Goal: Task Accomplishment & Management: Use online tool/utility

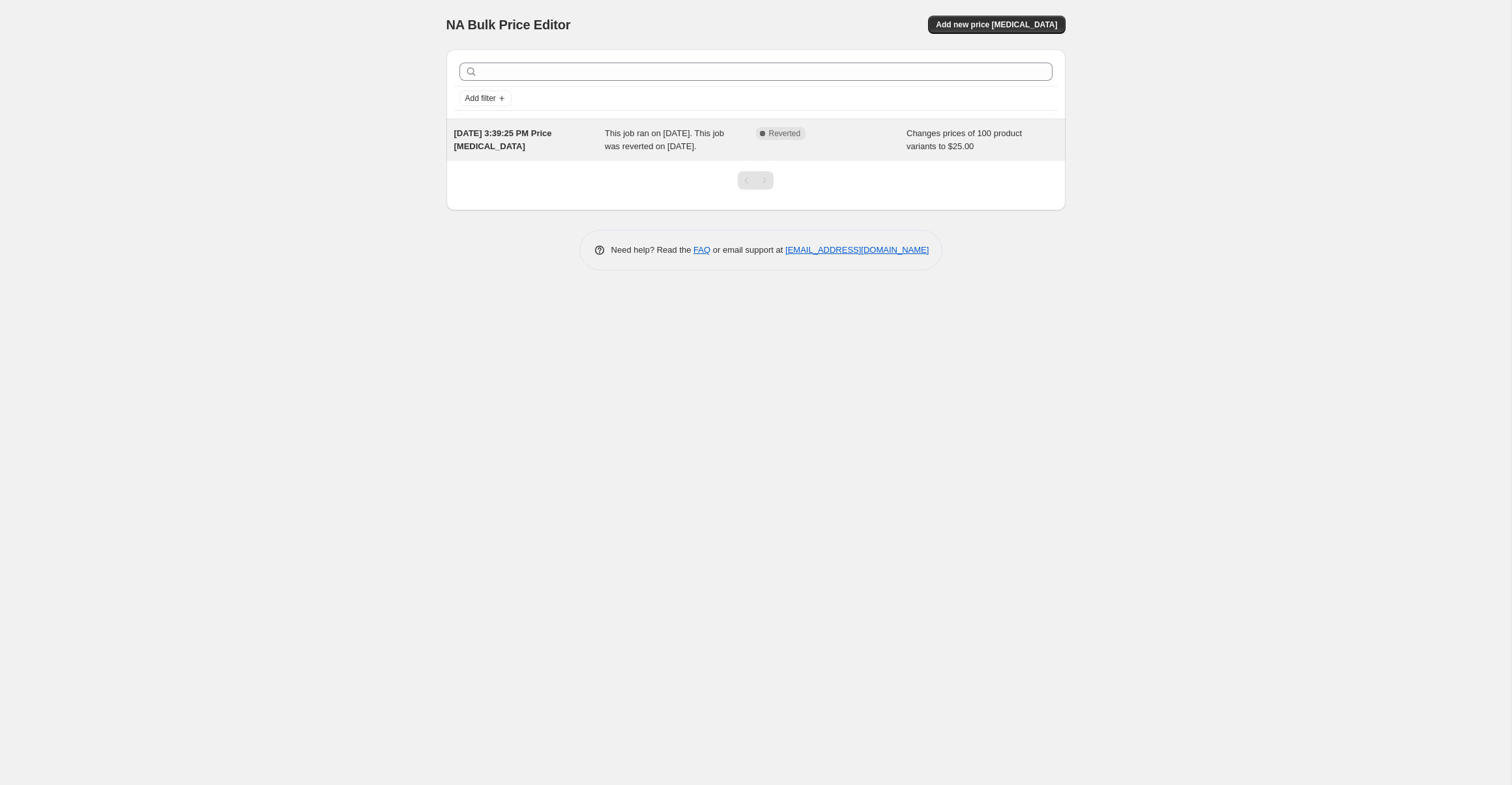
click at [724, 131] on span "This job ran on [DATE]. This job was reverted on [DATE]." at bounding box center [665, 140] width 119 height 23
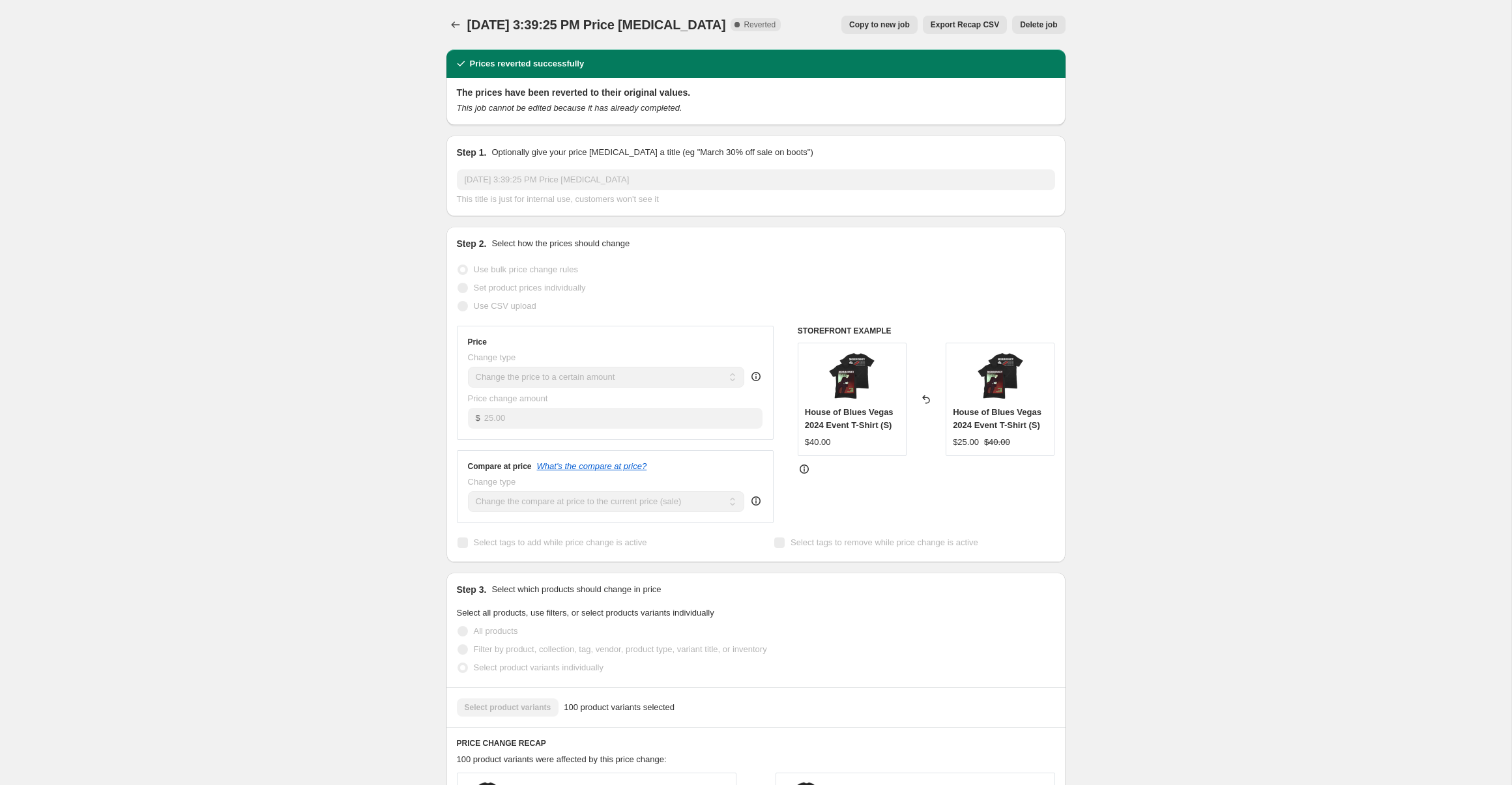
click at [516, 286] on span "Set product prices individually" at bounding box center [529, 287] width 112 height 10
click at [462, 22] on button "Price change jobs" at bounding box center [455, 24] width 18 height 18
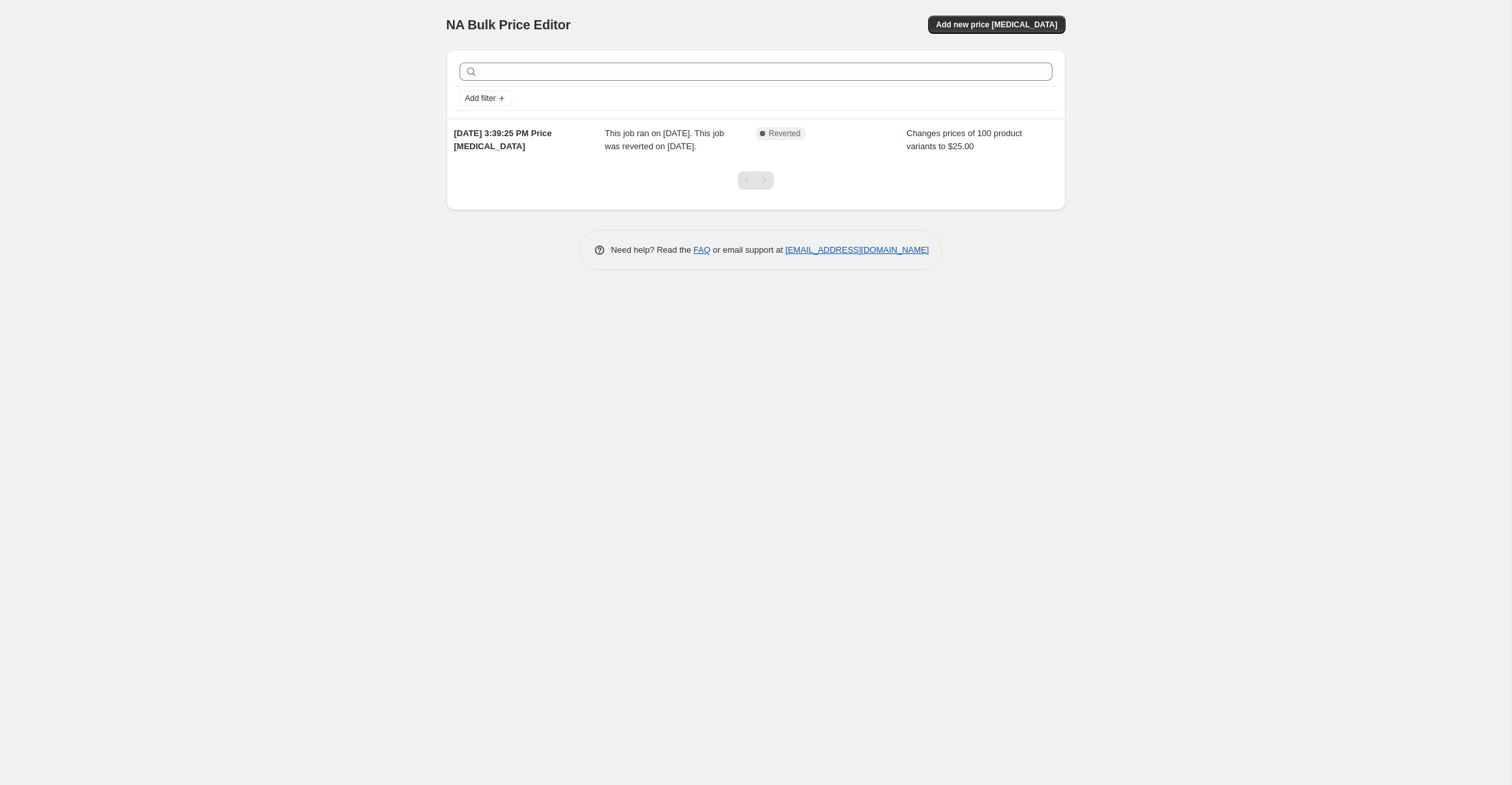
click at [989, 13] on div "NA Bulk Price Editor. This page is ready NA Bulk Price Editor Add new price [ME…" at bounding box center [756, 25] width 619 height 50
click at [989, 15] on button "Add new price [MEDICAL_DATA]" at bounding box center [996, 24] width 137 height 18
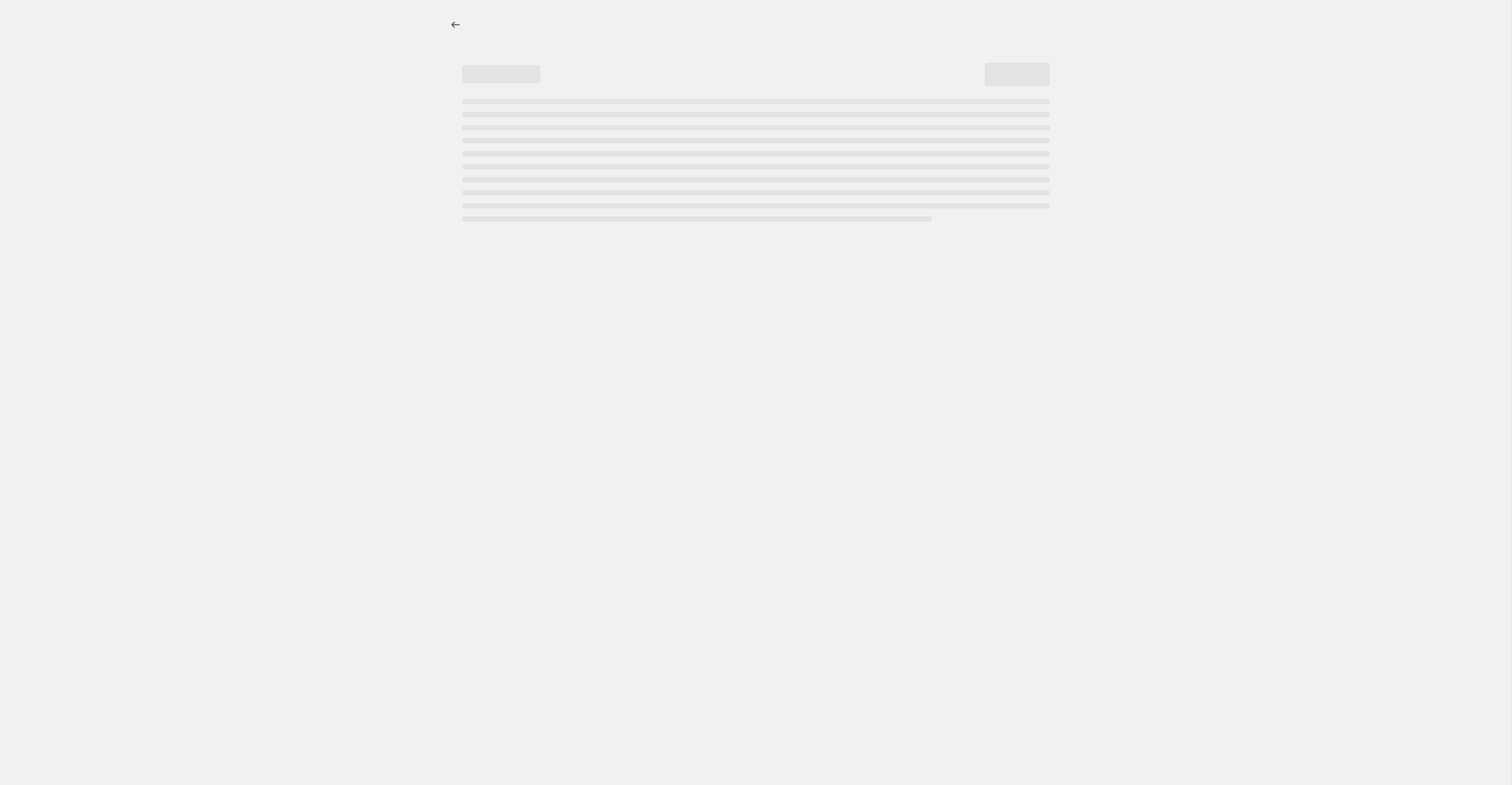
select select "percentage"
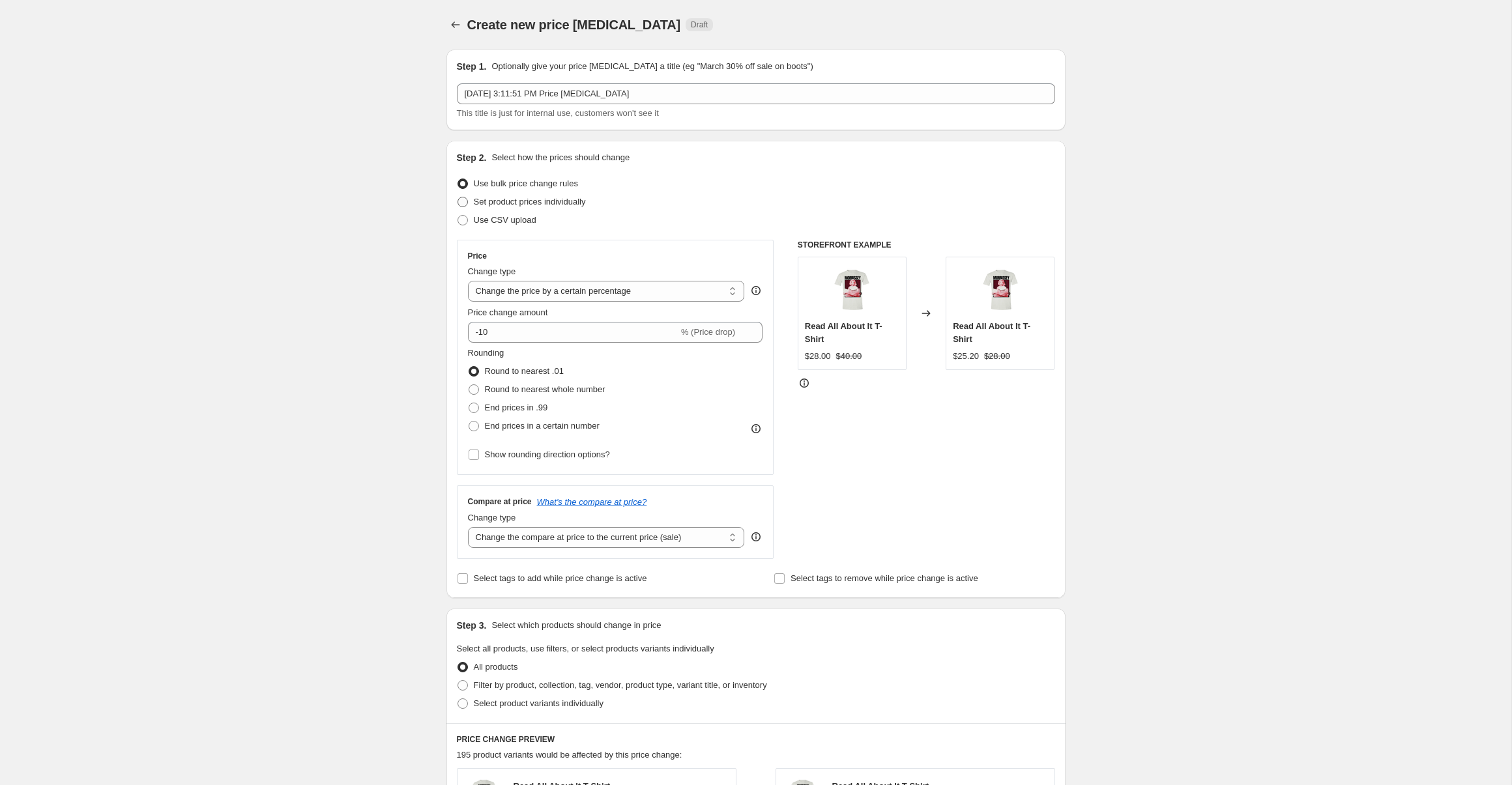
click at [508, 204] on span "Set product prices individually" at bounding box center [529, 202] width 112 height 10
click at [458, 198] on input "Set product prices individually" at bounding box center [458, 197] width 1 height 1
radio input "true"
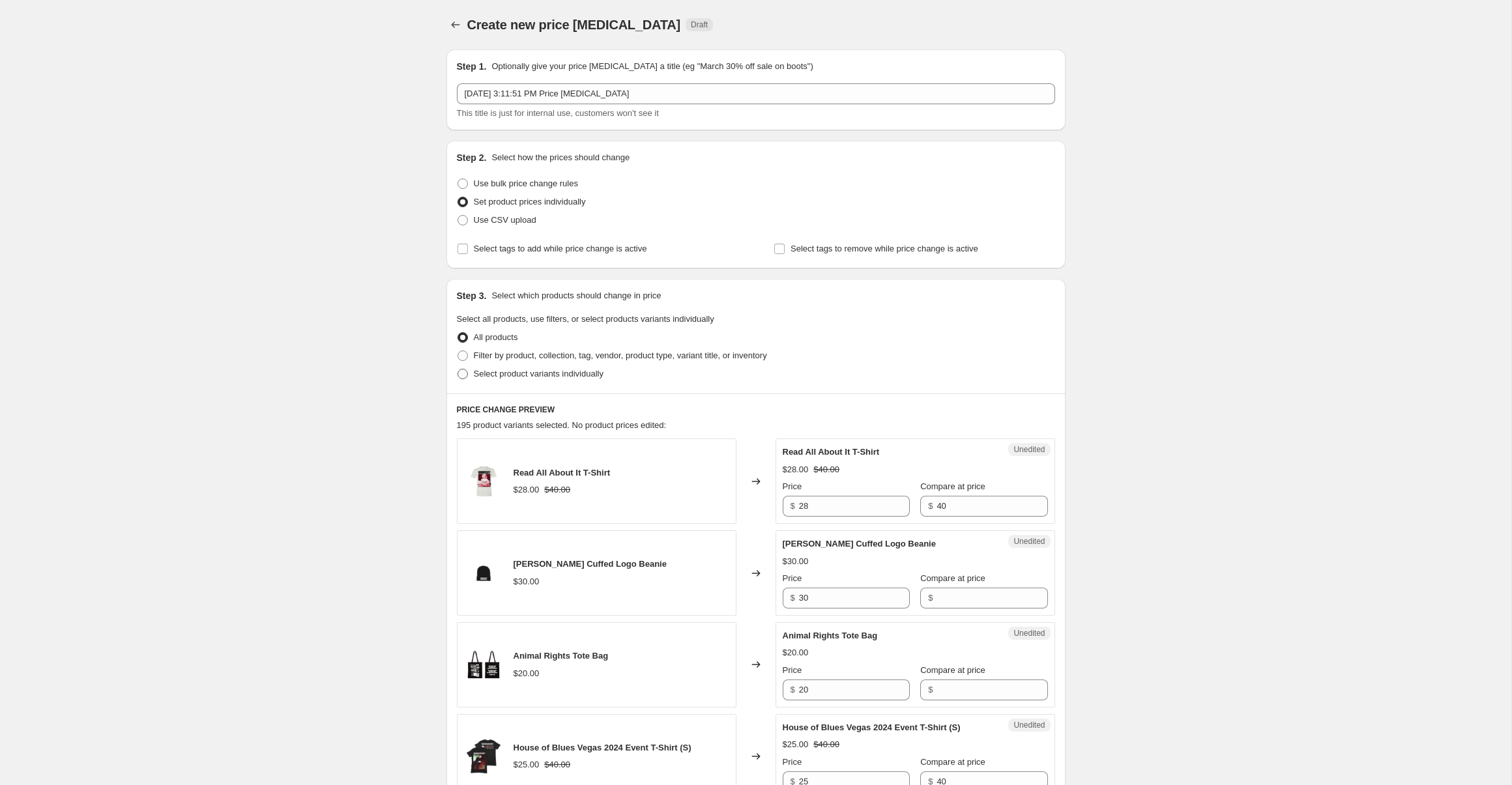
click at [522, 374] on span "Select product variants individually" at bounding box center [539, 374] width 130 height 10
click at [458, 370] on input "Select product variants individually" at bounding box center [458, 369] width 1 height 1
radio input "true"
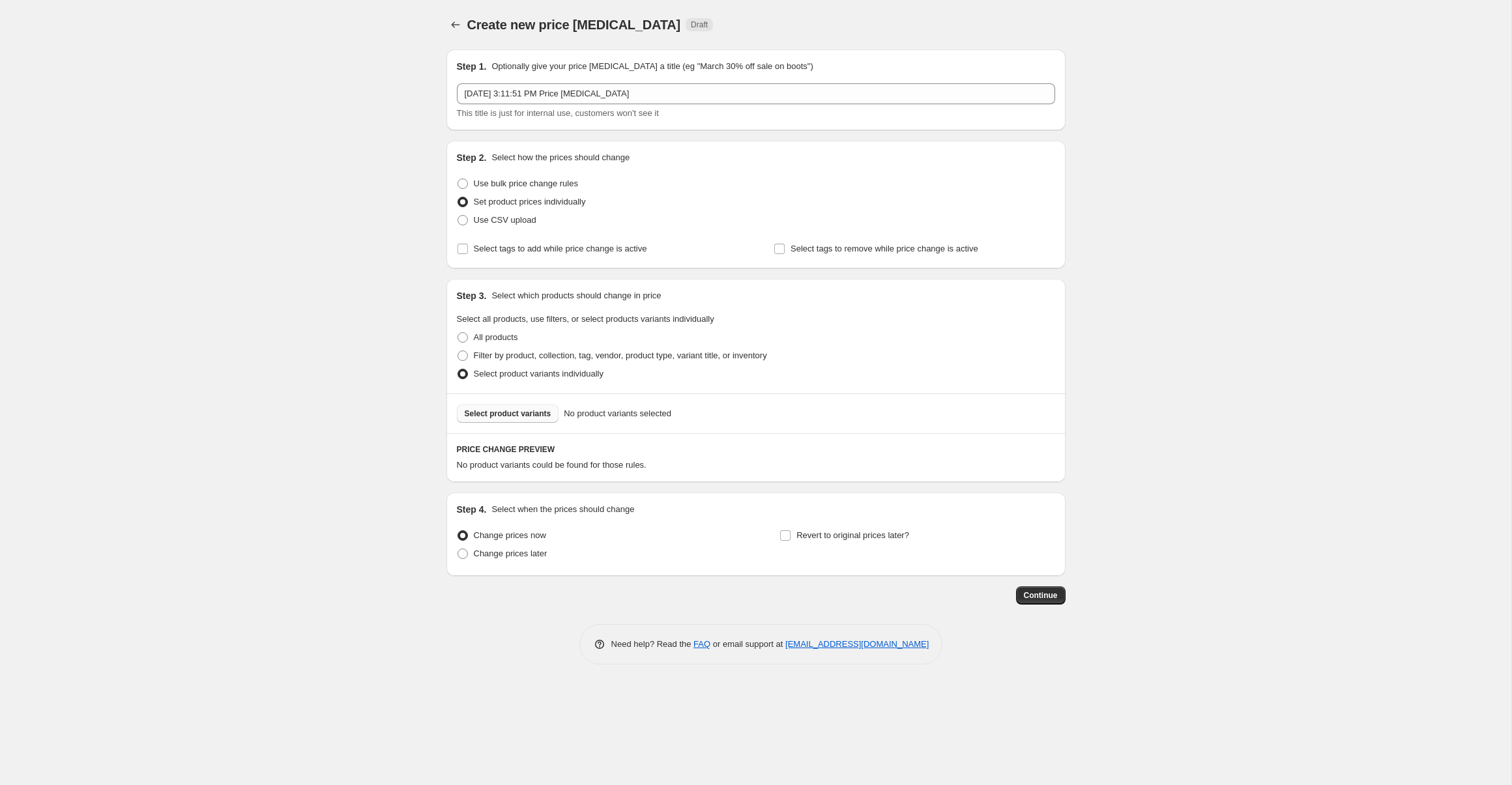
click at [531, 415] on span "Select product variants" at bounding box center [508, 414] width 86 height 11
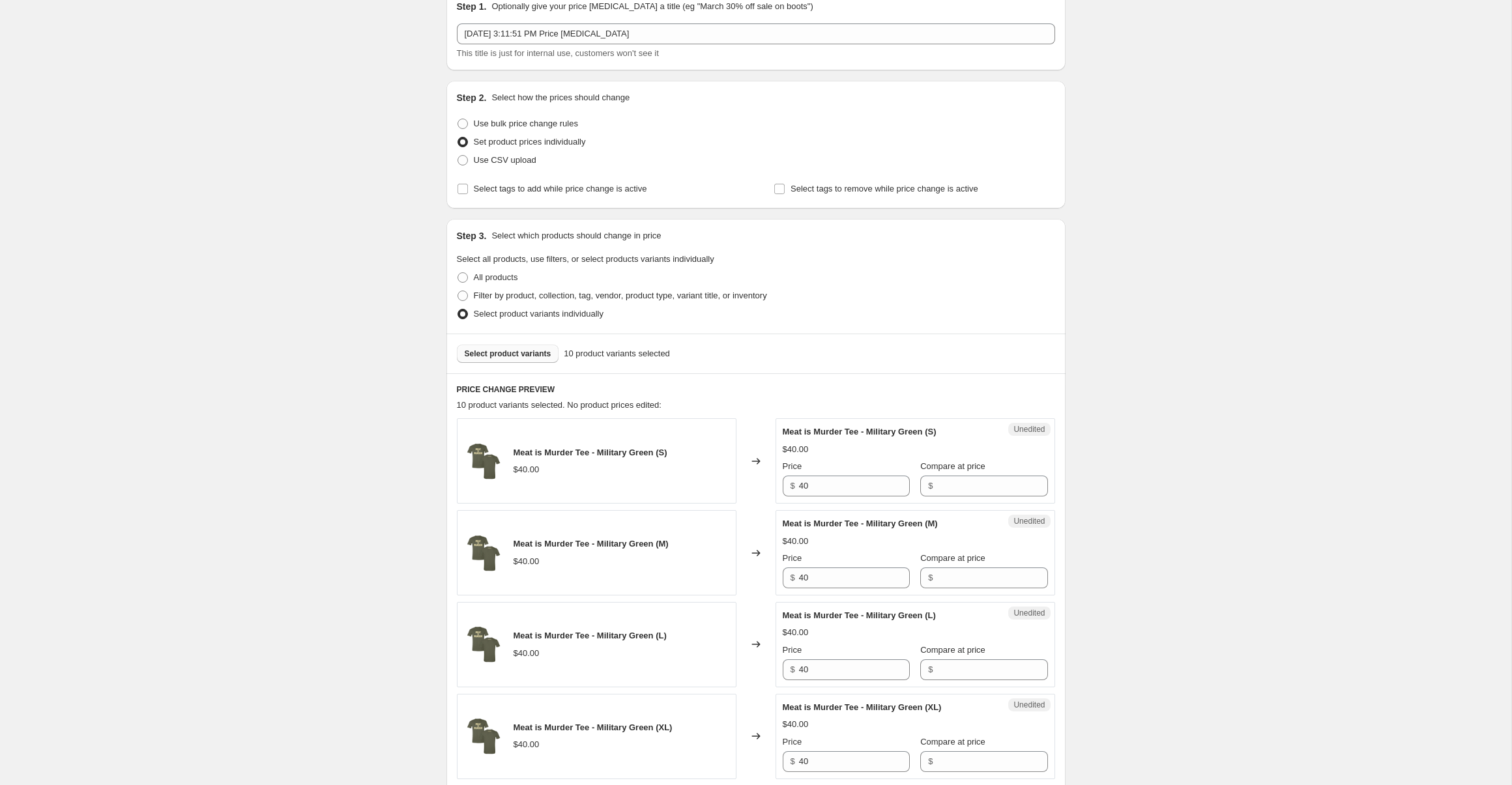
scroll to position [141, 0]
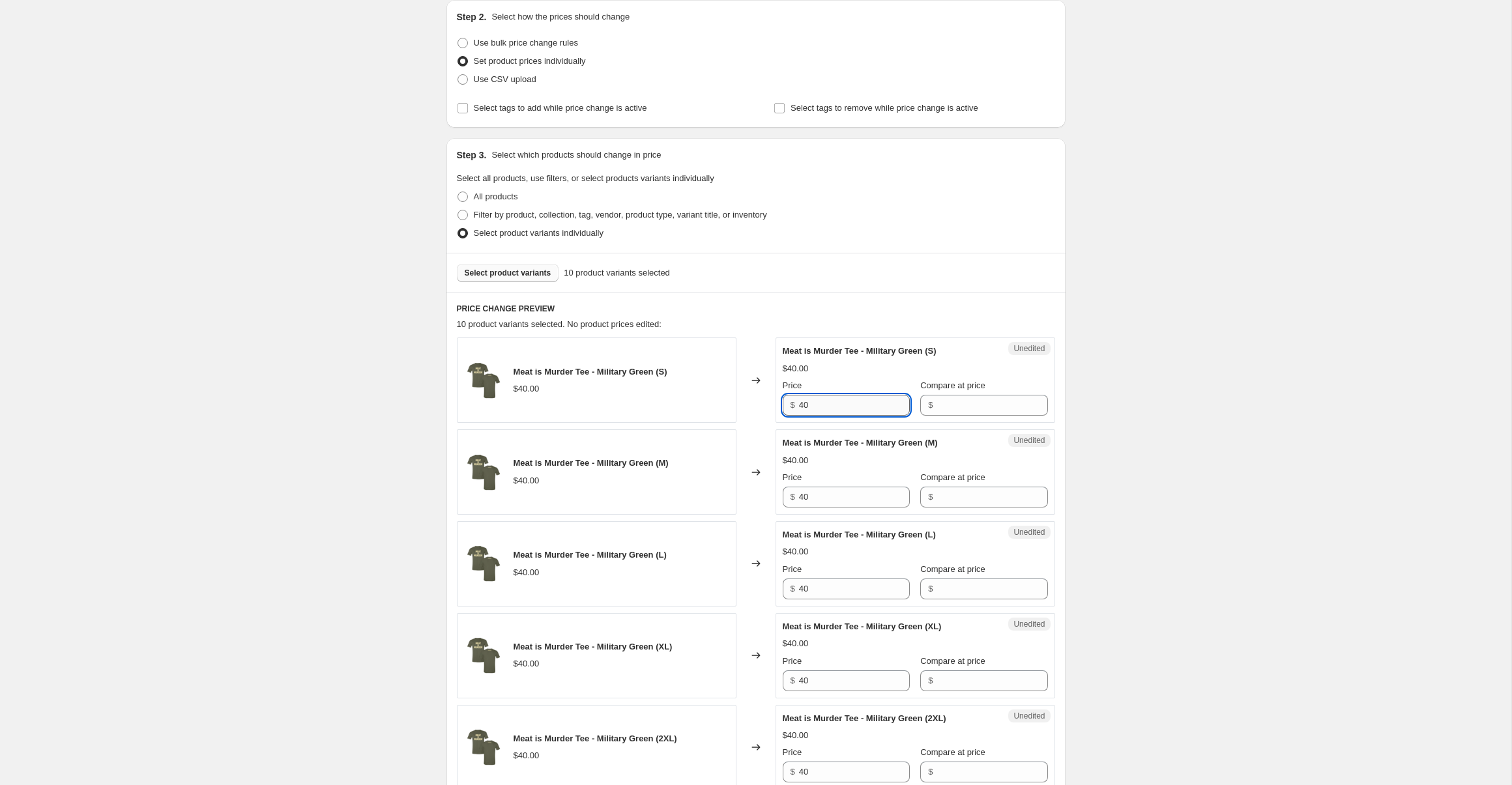
click at [867, 400] on input "40" at bounding box center [854, 405] width 111 height 21
type input "32"
click at [849, 497] on input "40" at bounding box center [854, 497] width 111 height 21
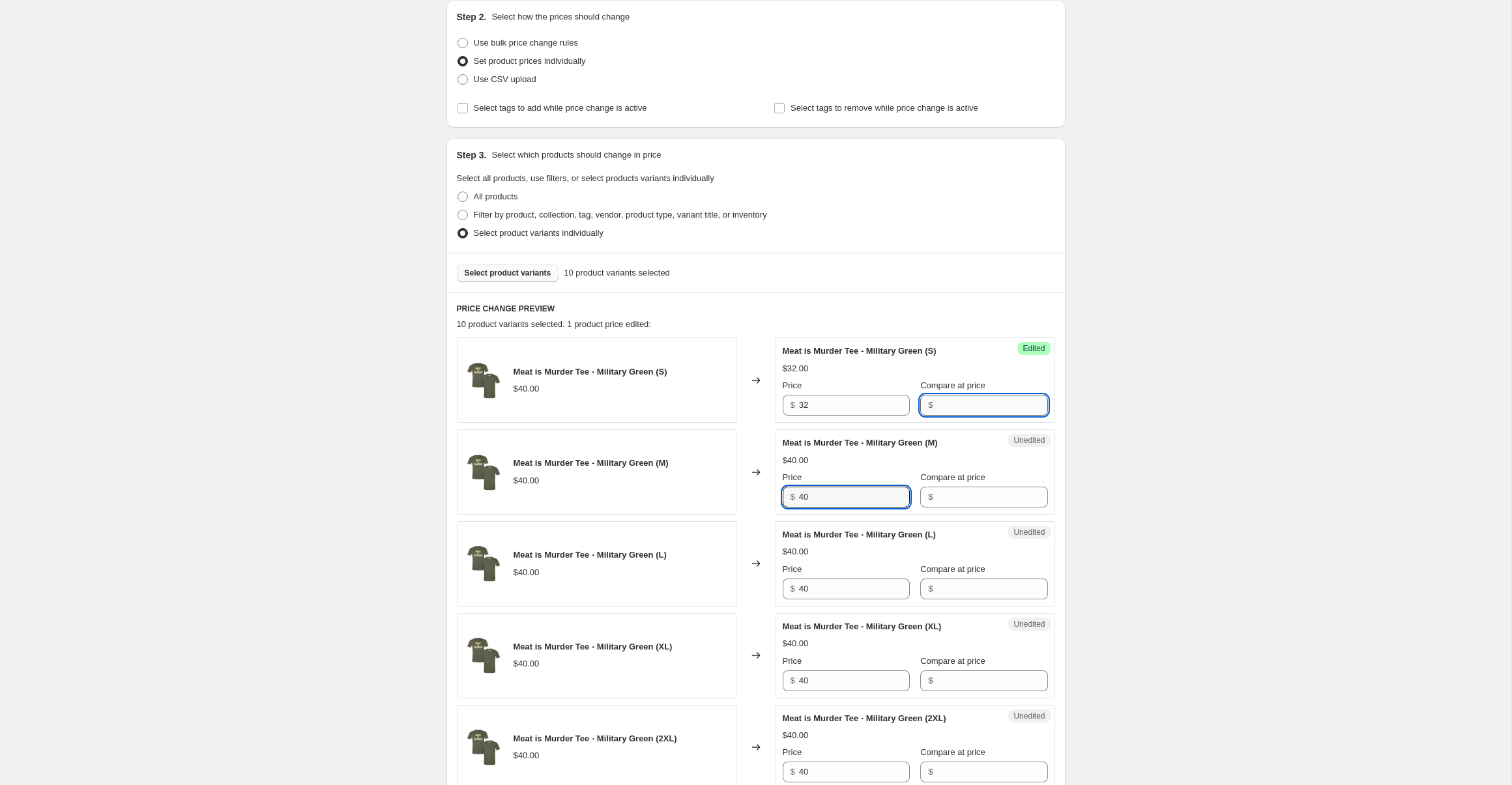
click at [947, 401] on input "Compare at price" at bounding box center [991, 405] width 111 height 21
type input "40"
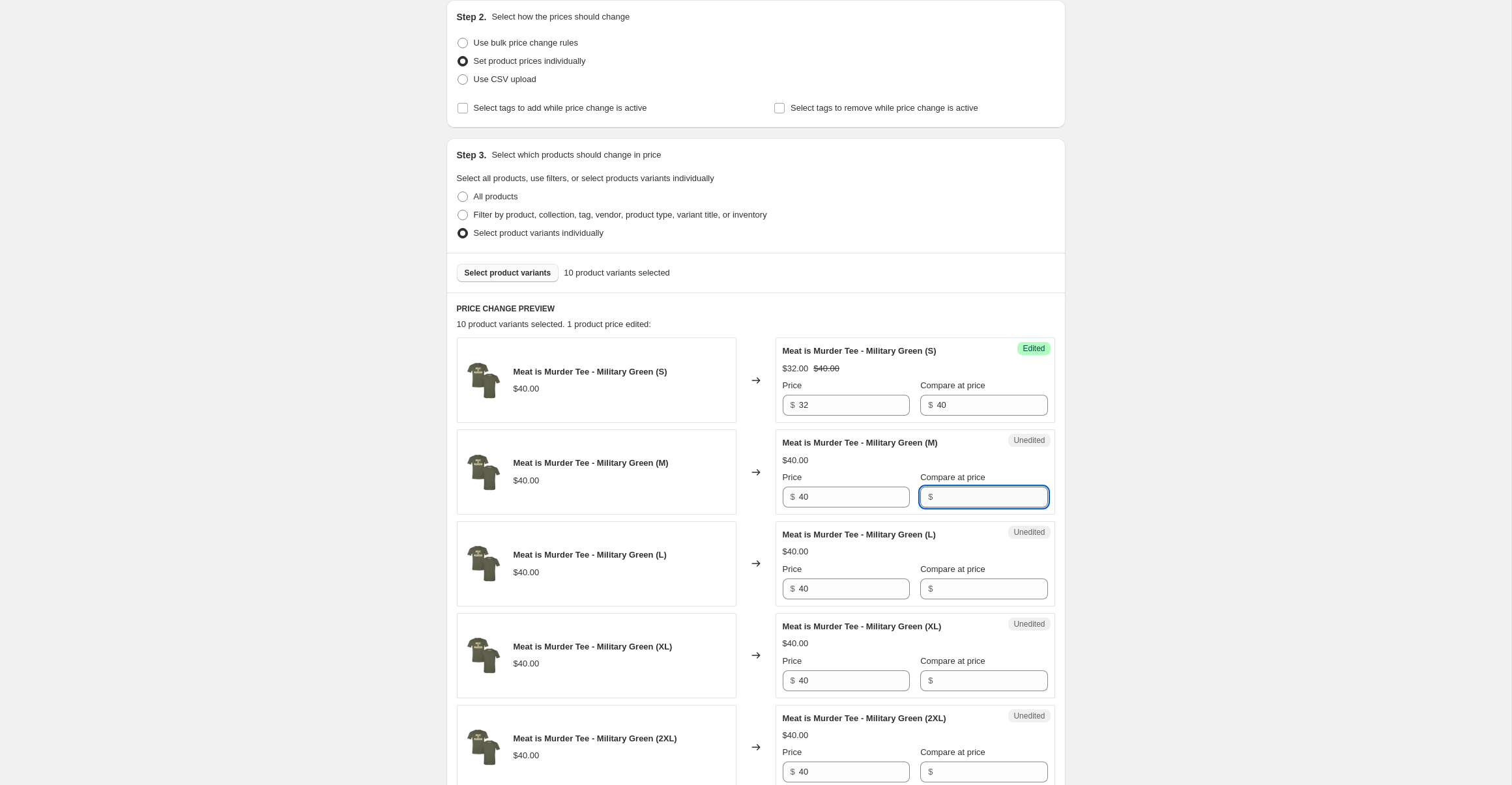
click at [953, 495] on input "Compare at price" at bounding box center [991, 497] width 111 height 21
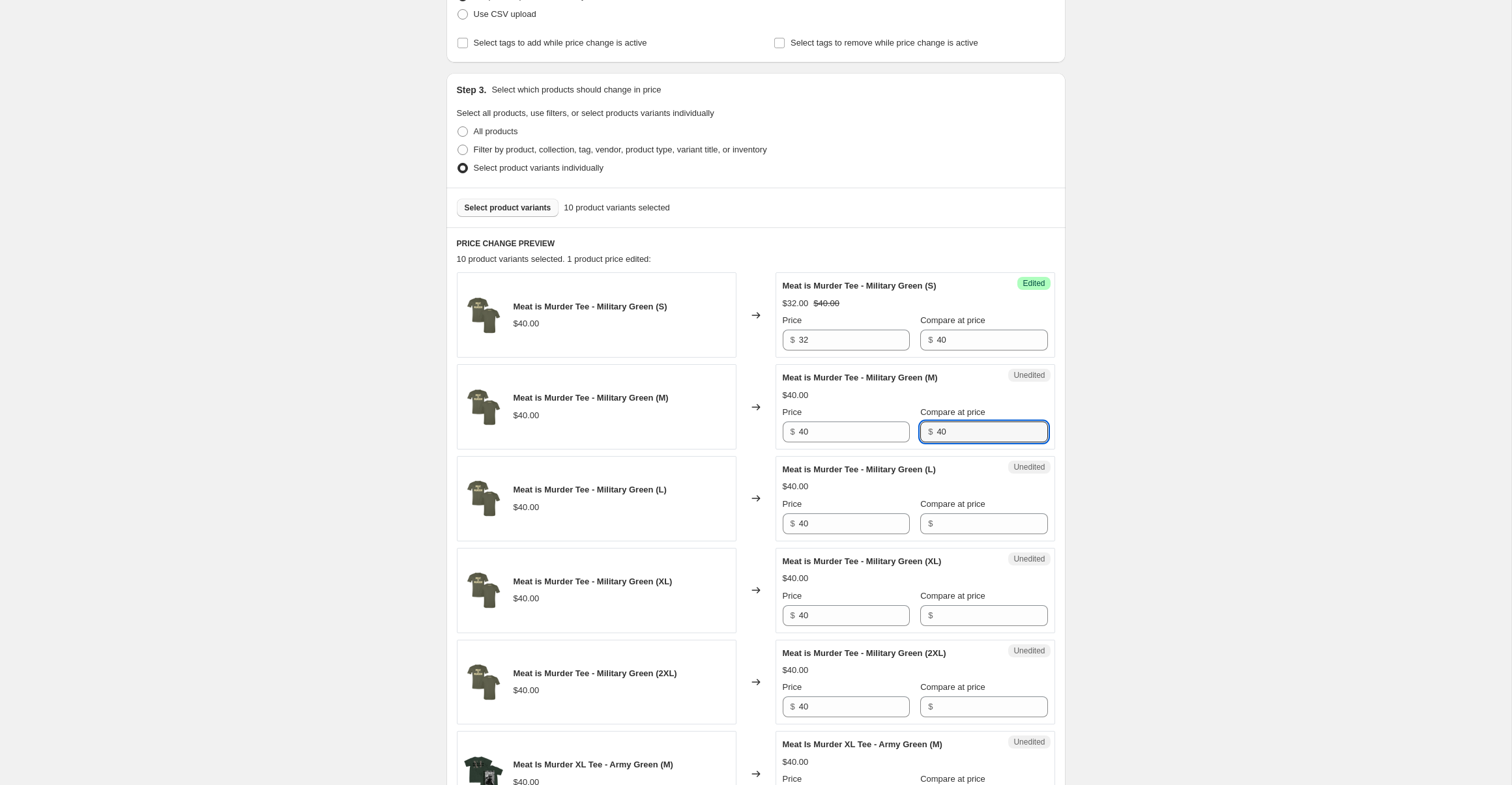
scroll to position [331, 0]
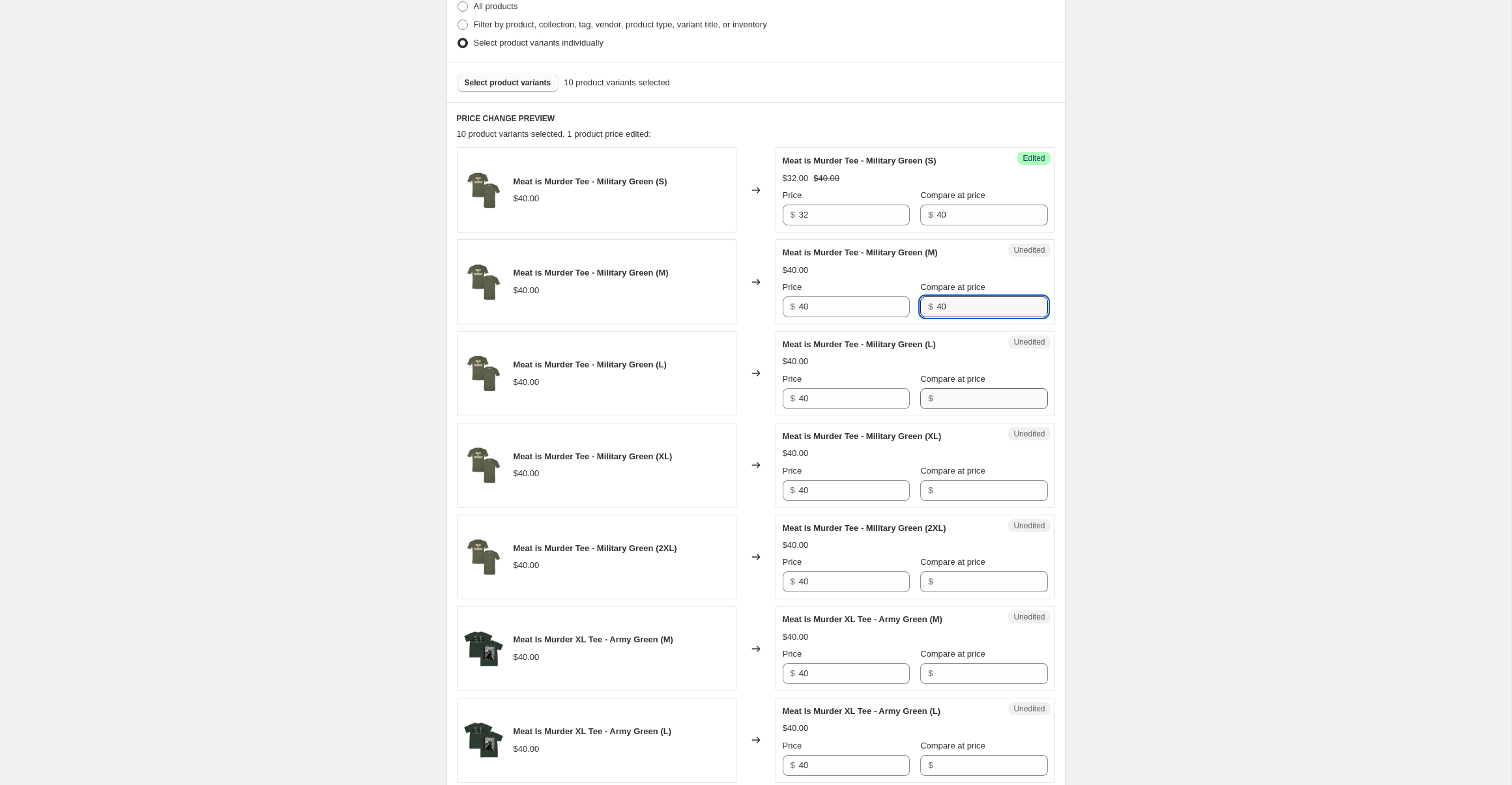
type input "40"
click at [957, 388] on input "Compare at price" at bounding box center [991, 399] width 111 height 21
type input "40"
click at [964, 502] on div "Unedited Meat is Murder Tee - Military Green (XL) $40.00 Price $ 40 Compare at …" at bounding box center [915, 465] width 279 height 85
click at [963, 493] on input "Compare at price" at bounding box center [991, 490] width 111 height 21
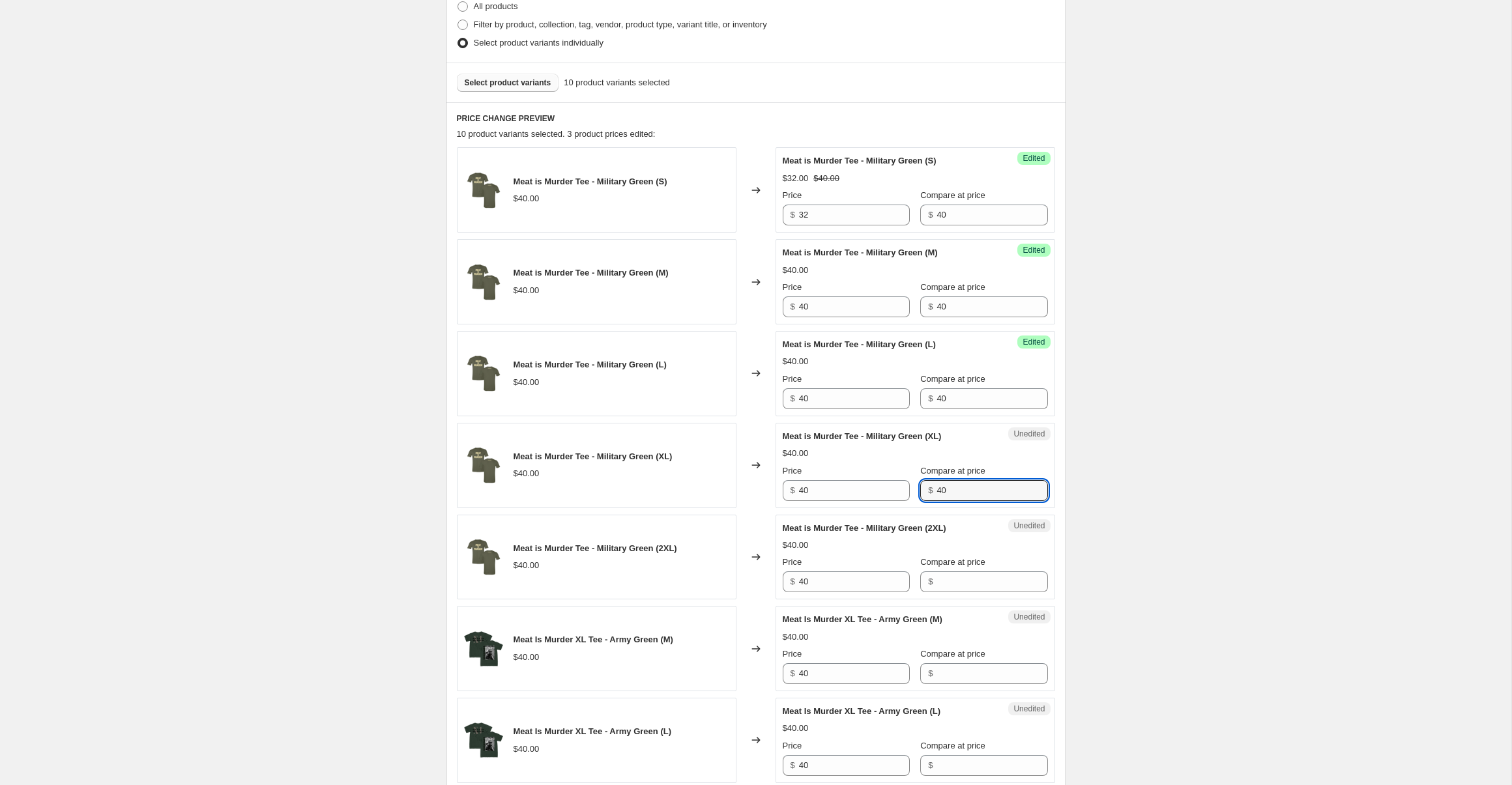
type input "40"
click at [965, 567] on span "Compare at price" at bounding box center [953, 562] width 65 height 10
click at [965, 571] on input "Compare at price" at bounding box center [991, 581] width 111 height 21
click at [966, 573] on input "Compare at price" at bounding box center [991, 581] width 111 height 21
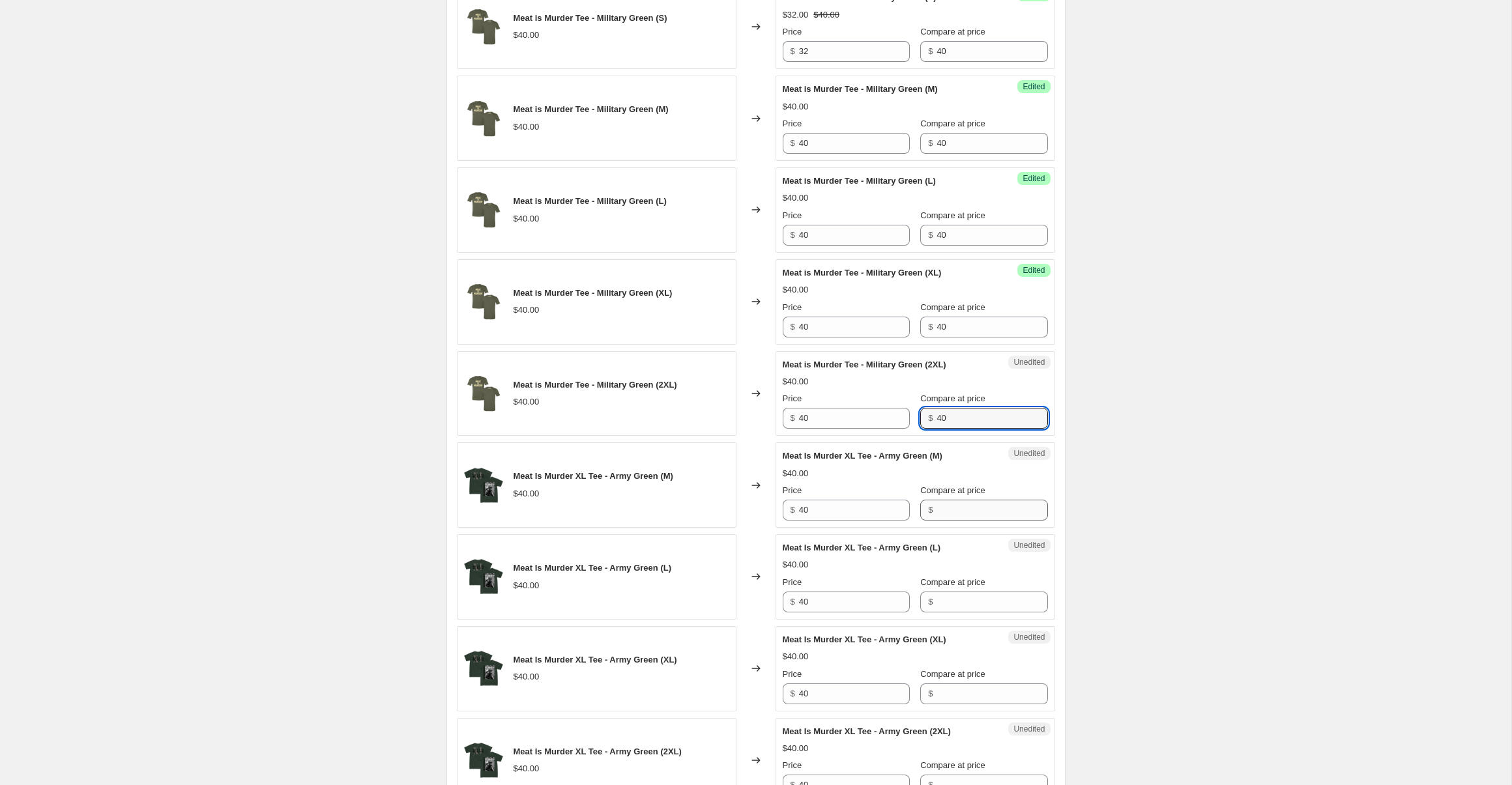
type input "40"
click at [937, 508] on input "Compare at price" at bounding box center [991, 510] width 111 height 21
type input "40"
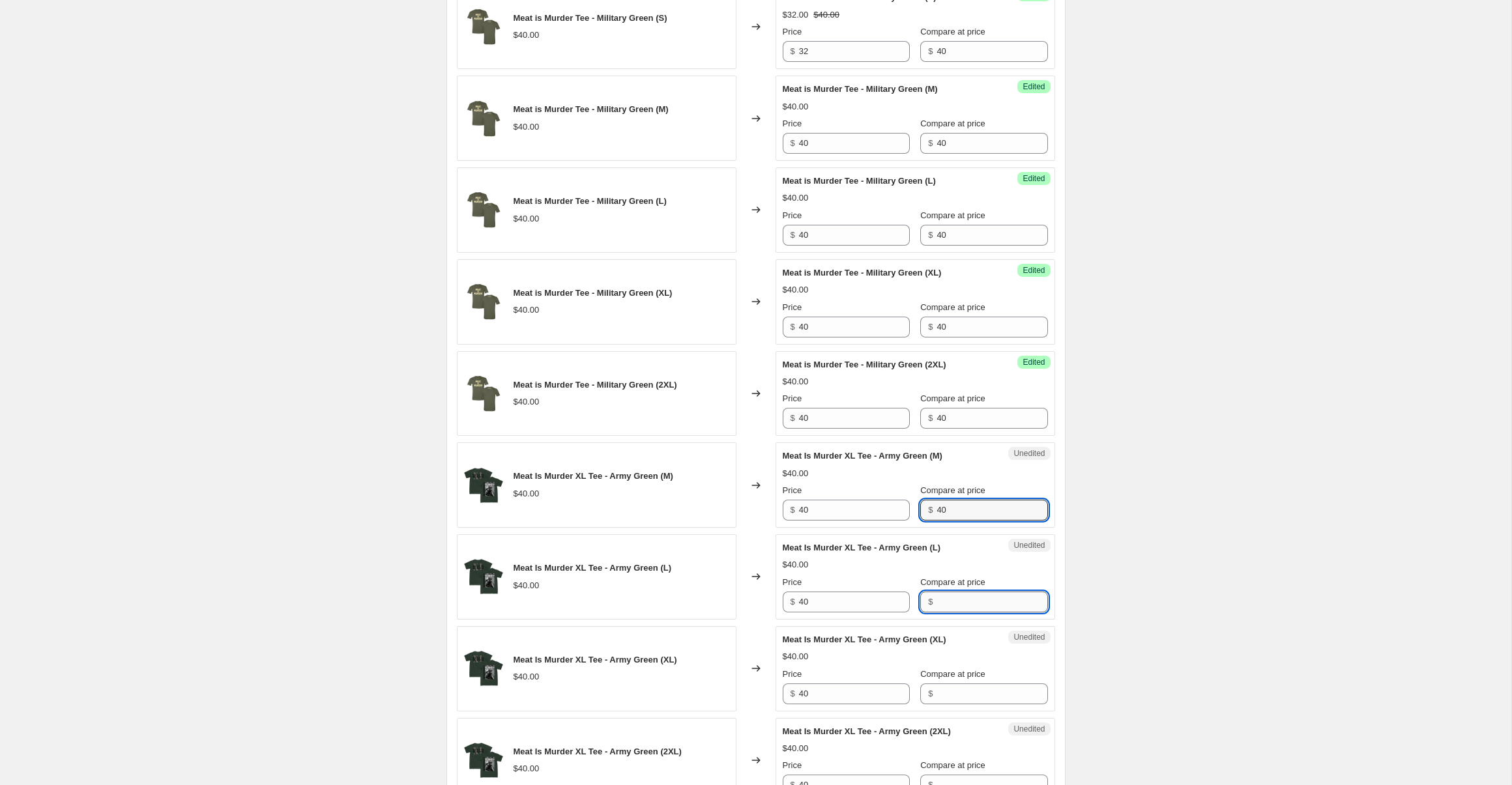
click at [947, 596] on input "Compare at price" at bounding box center [991, 601] width 111 height 21
type input "40"
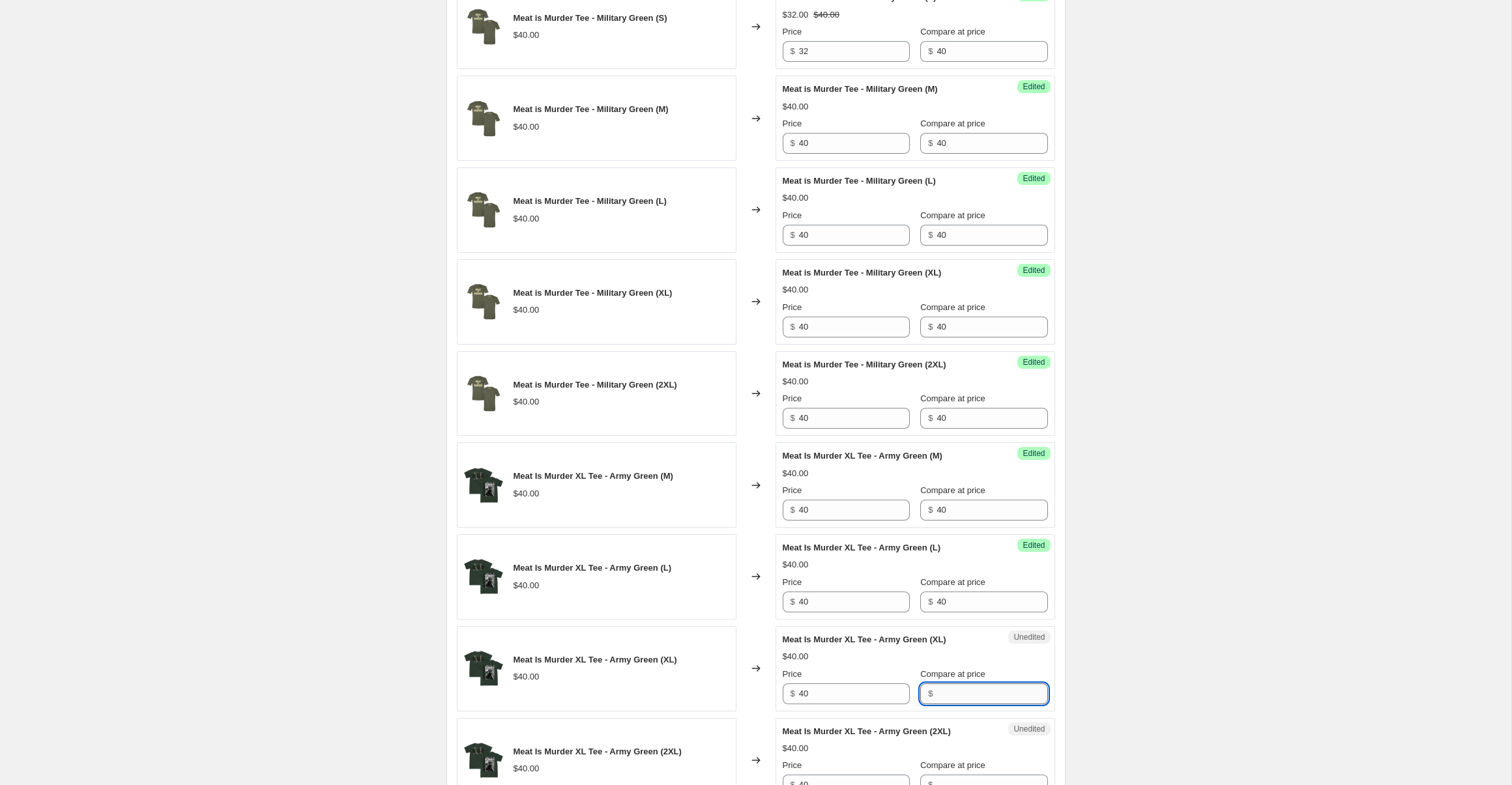
click at [947, 686] on input "Compare at price" at bounding box center [991, 694] width 111 height 21
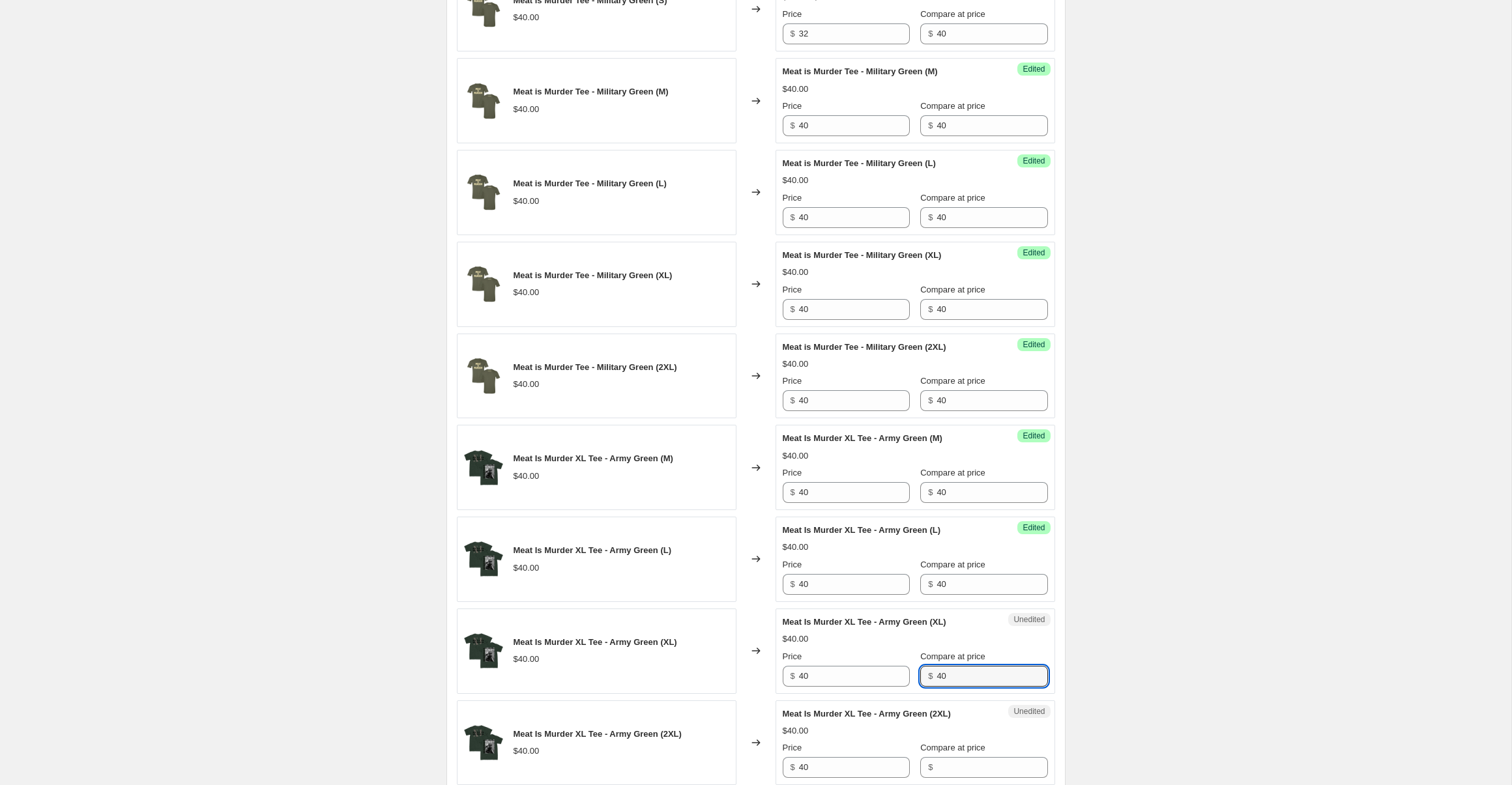
scroll to position [693, 0]
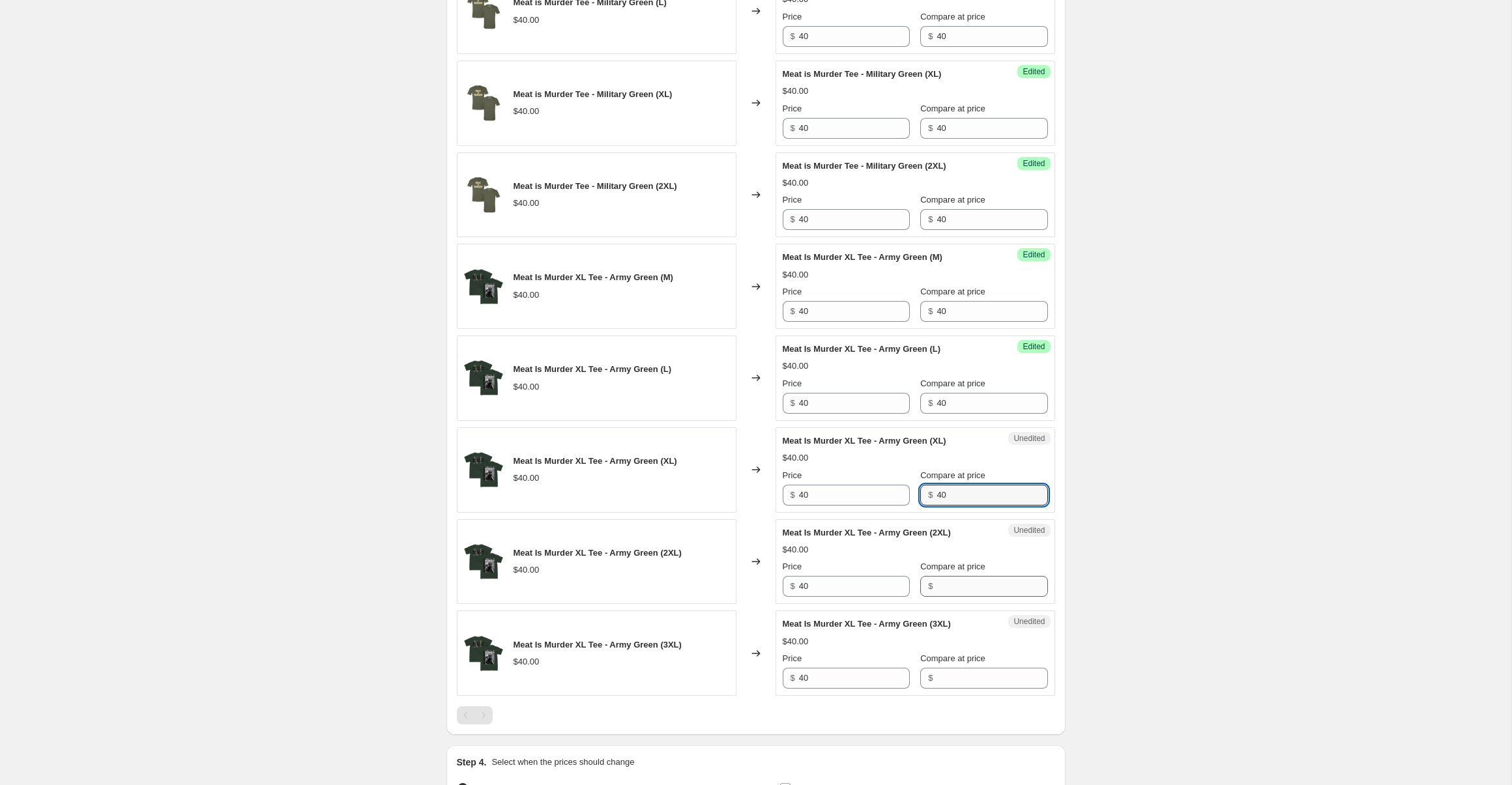
type input "40"
click at [940, 587] on input "Compare at price" at bounding box center [991, 586] width 111 height 21
type input "40"
click at [949, 673] on input "Compare at price" at bounding box center [991, 678] width 111 height 21
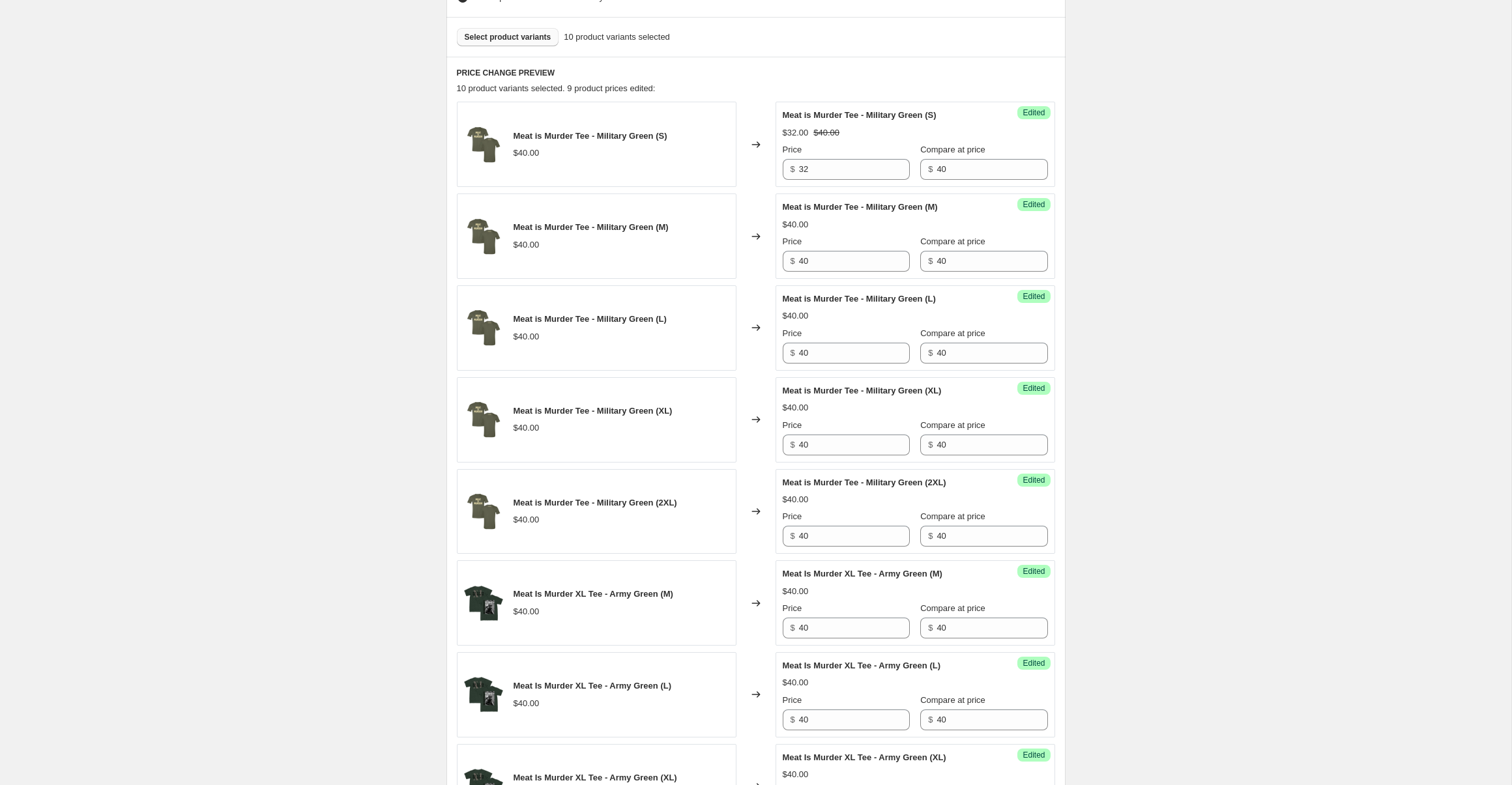
scroll to position [334, 0]
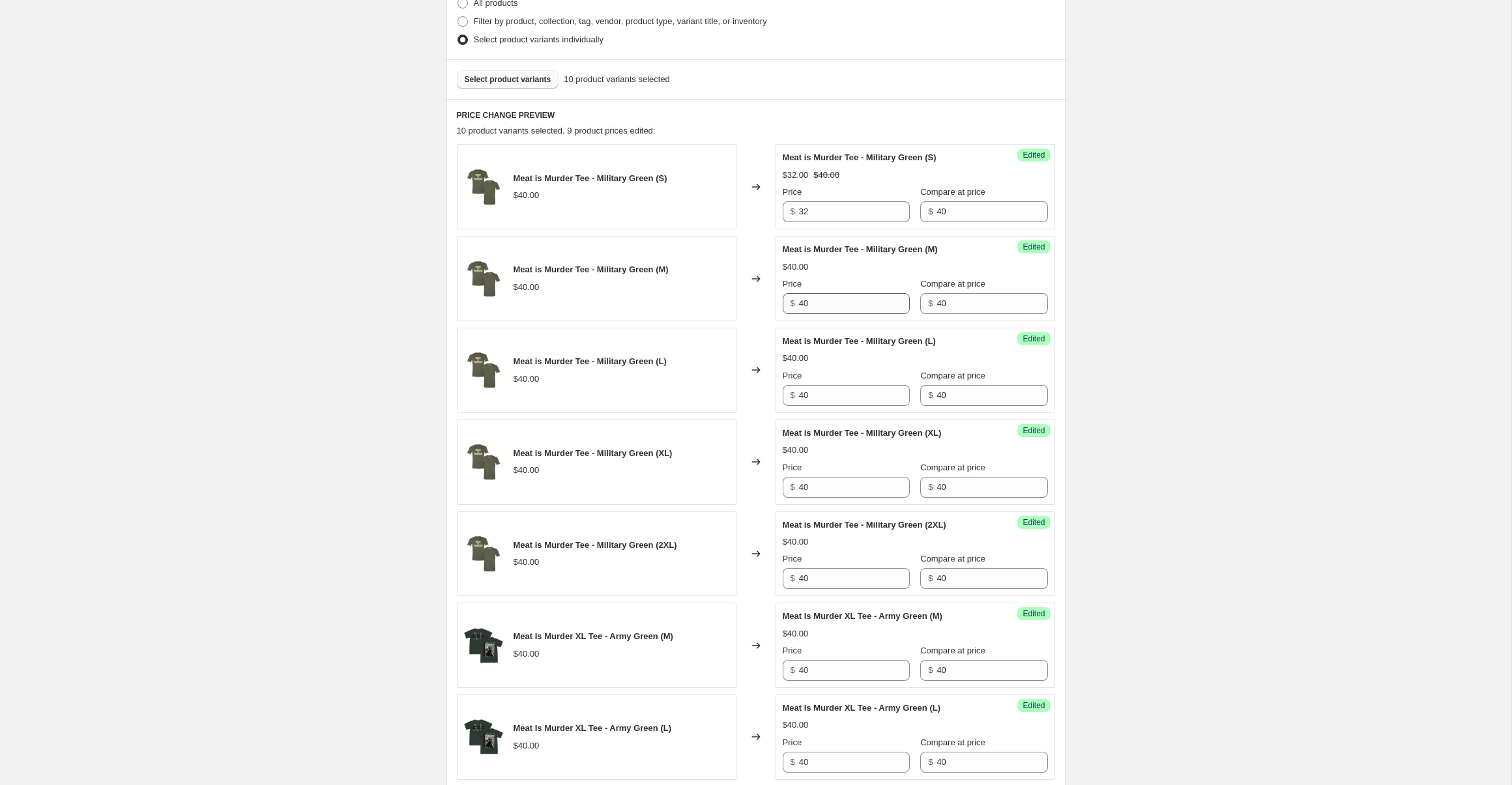
type input "40"
click at [838, 301] on input "40" at bounding box center [854, 303] width 111 height 21
type input "32"
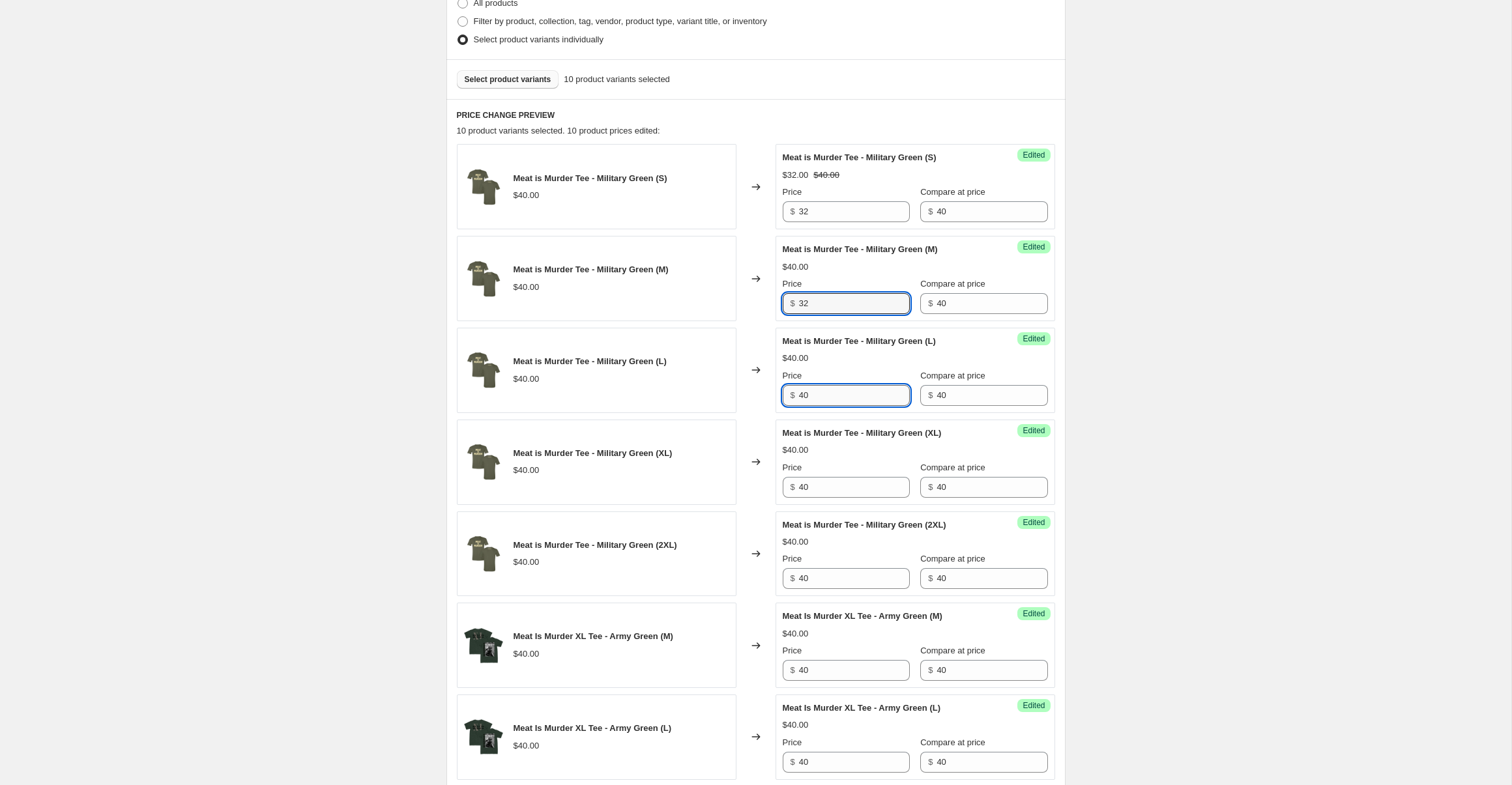
click at [831, 399] on input "40" at bounding box center [854, 395] width 111 height 21
type input "32"
click at [825, 512] on div "Success Edited Meat is Murder Tee - Military Green (2XL) $40.00 Price $ 40 Comp…" at bounding box center [915, 554] width 279 height 85
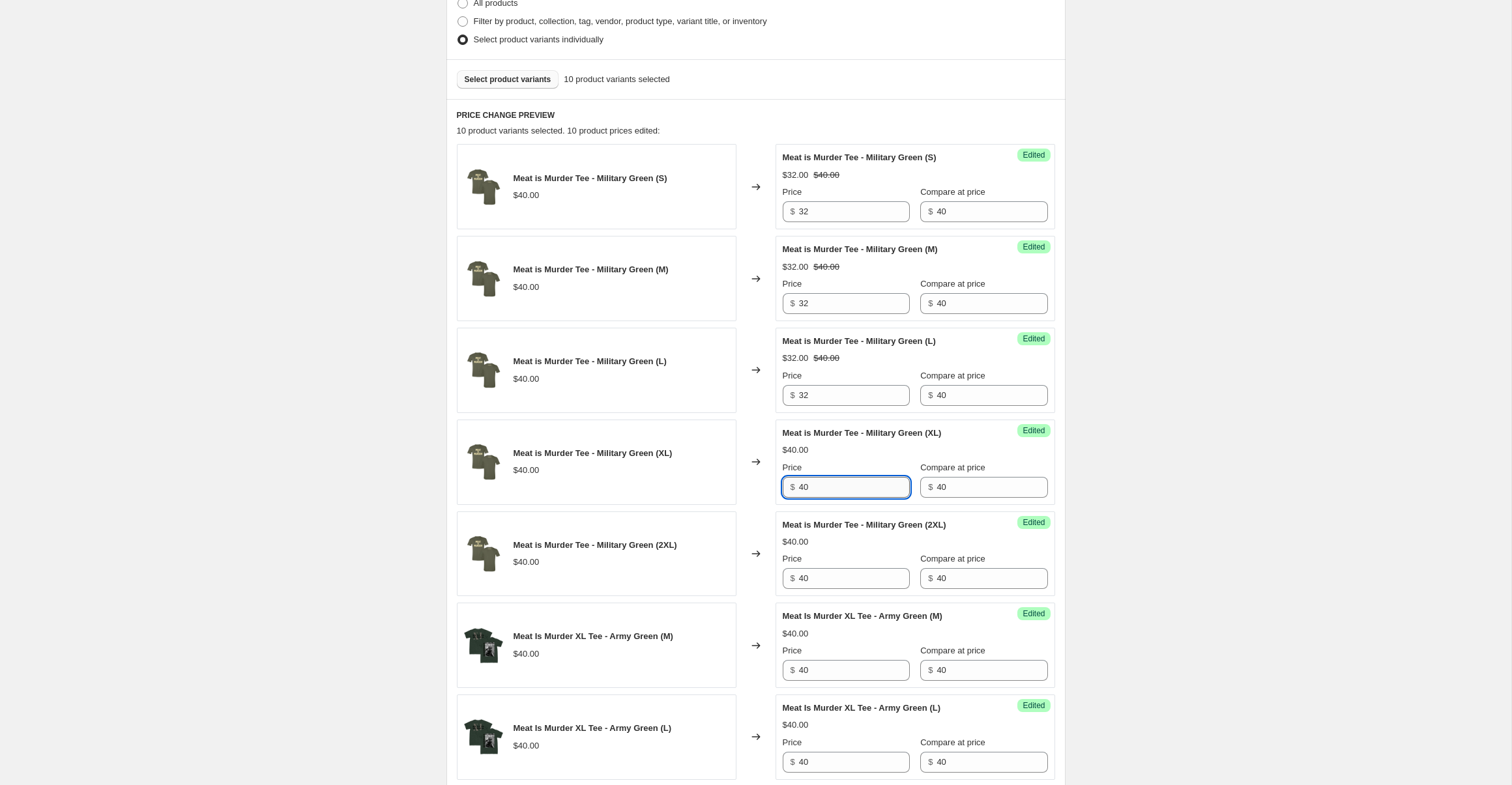
click at [823, 494] on input "40" at bounding box center [854, 487] width 111 height 21
type input "32"
click at [833, 565] on div "Price" at bounding box center [846, 559] width 127 height 13
click at [843, 583] on input "40" at bounding box center [854, 578] width 111 height 21
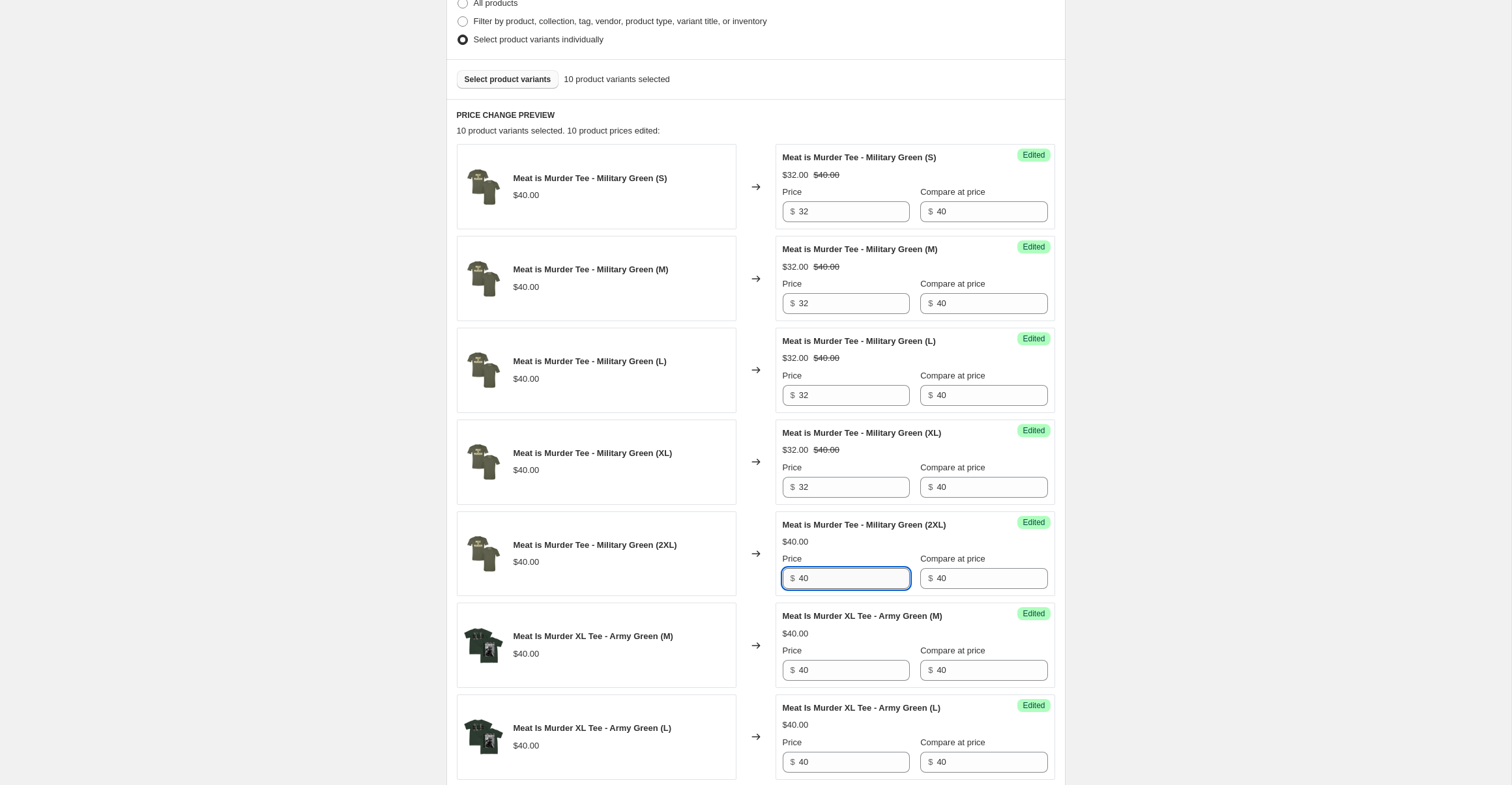
click at [843, 583] on input "40" at bounding box center [854, 578] width 111 height 21
type input "32"
click at [836, 682] on div "Success Edited Meat Is Murder XL Tee - Army Green (M) $40.00 Price $ 40 Compare…" at bounding box center [915, 645] width 279 height 85
click at [835, 672] on input "40" at bounding box center [854, 670] width 111 height 21
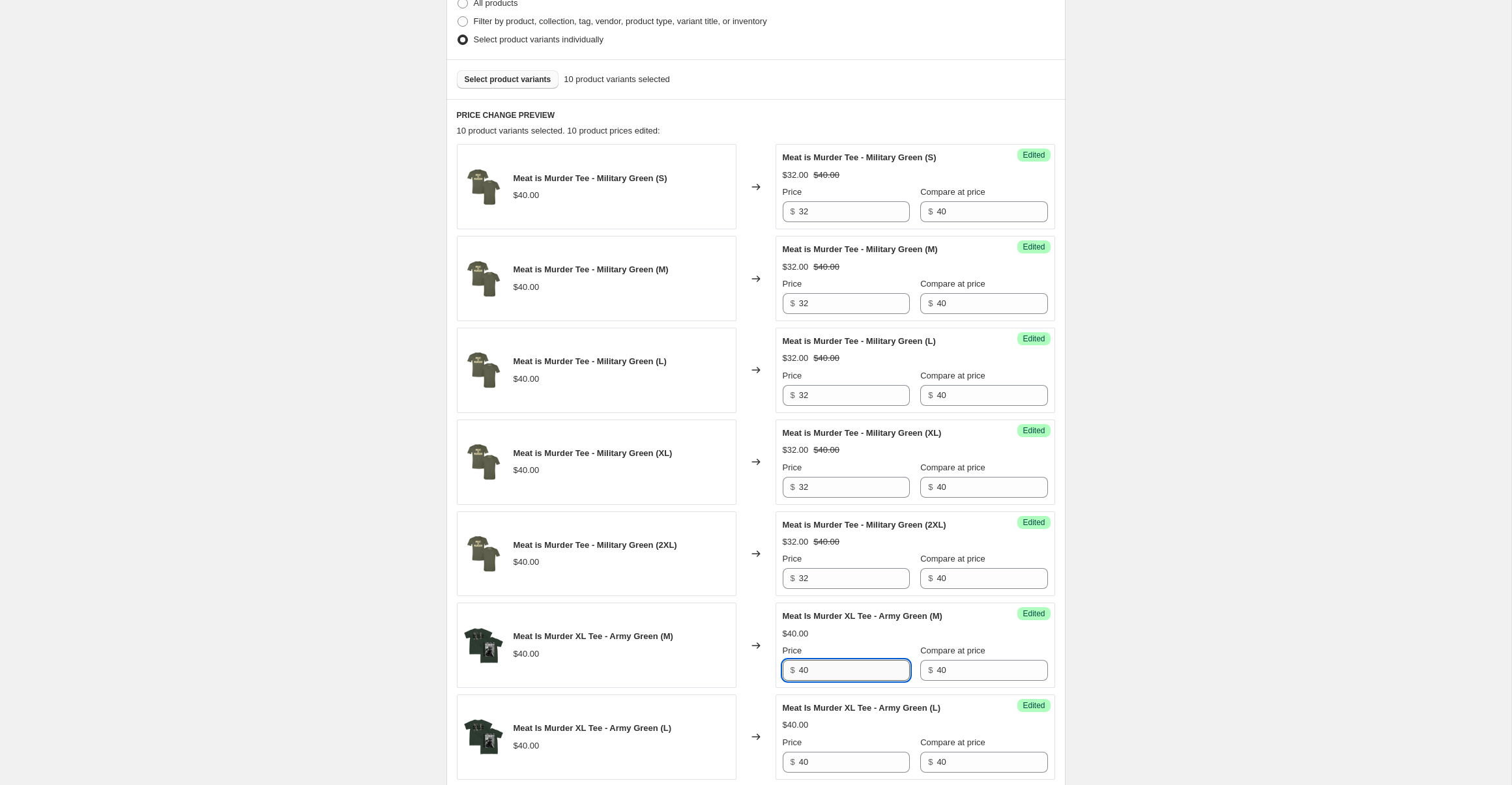
click at [835, 672] on input "40" at bounding box center [854, 670] width 111 height 21
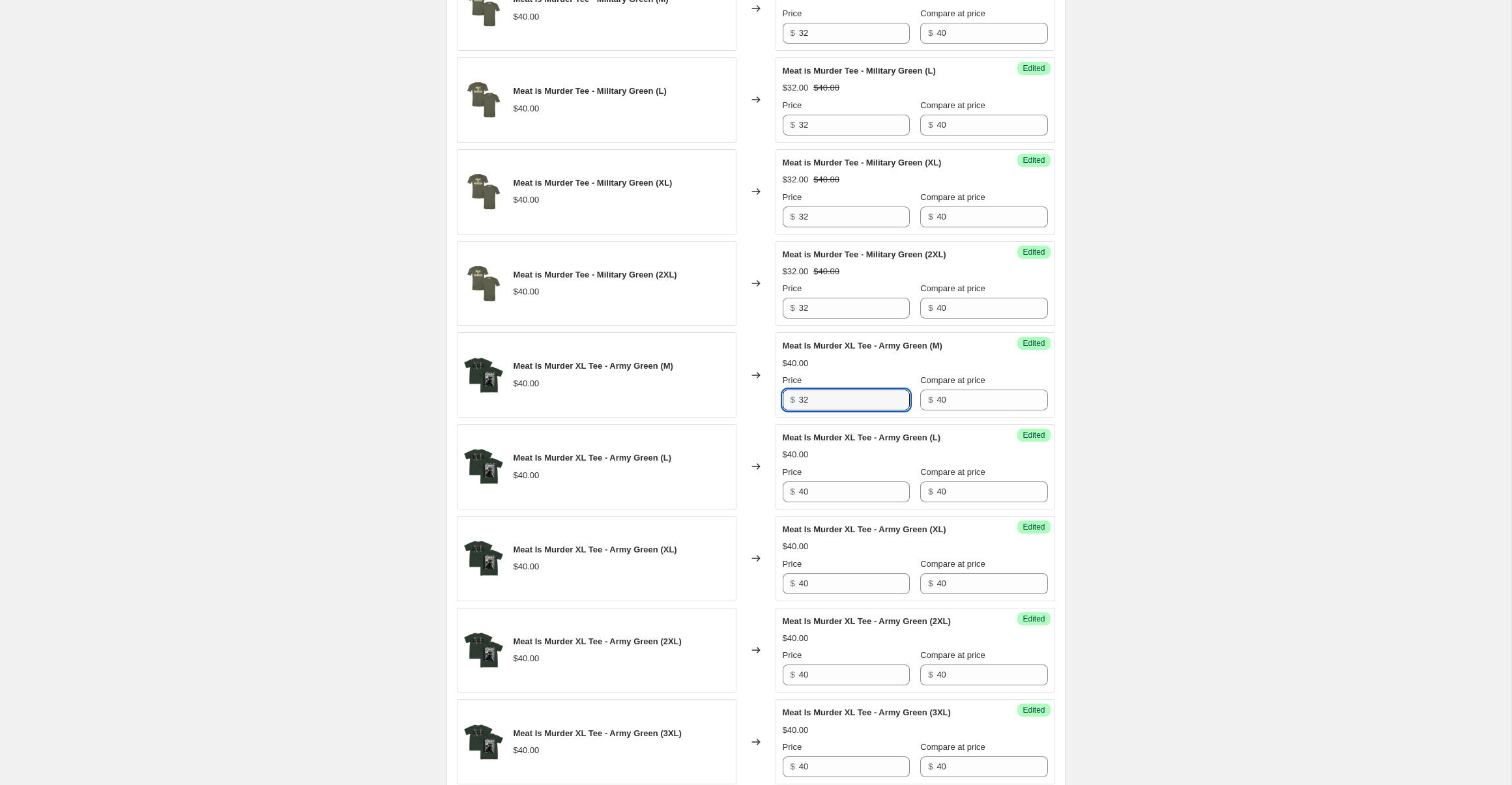
scroll to position [661, 0]
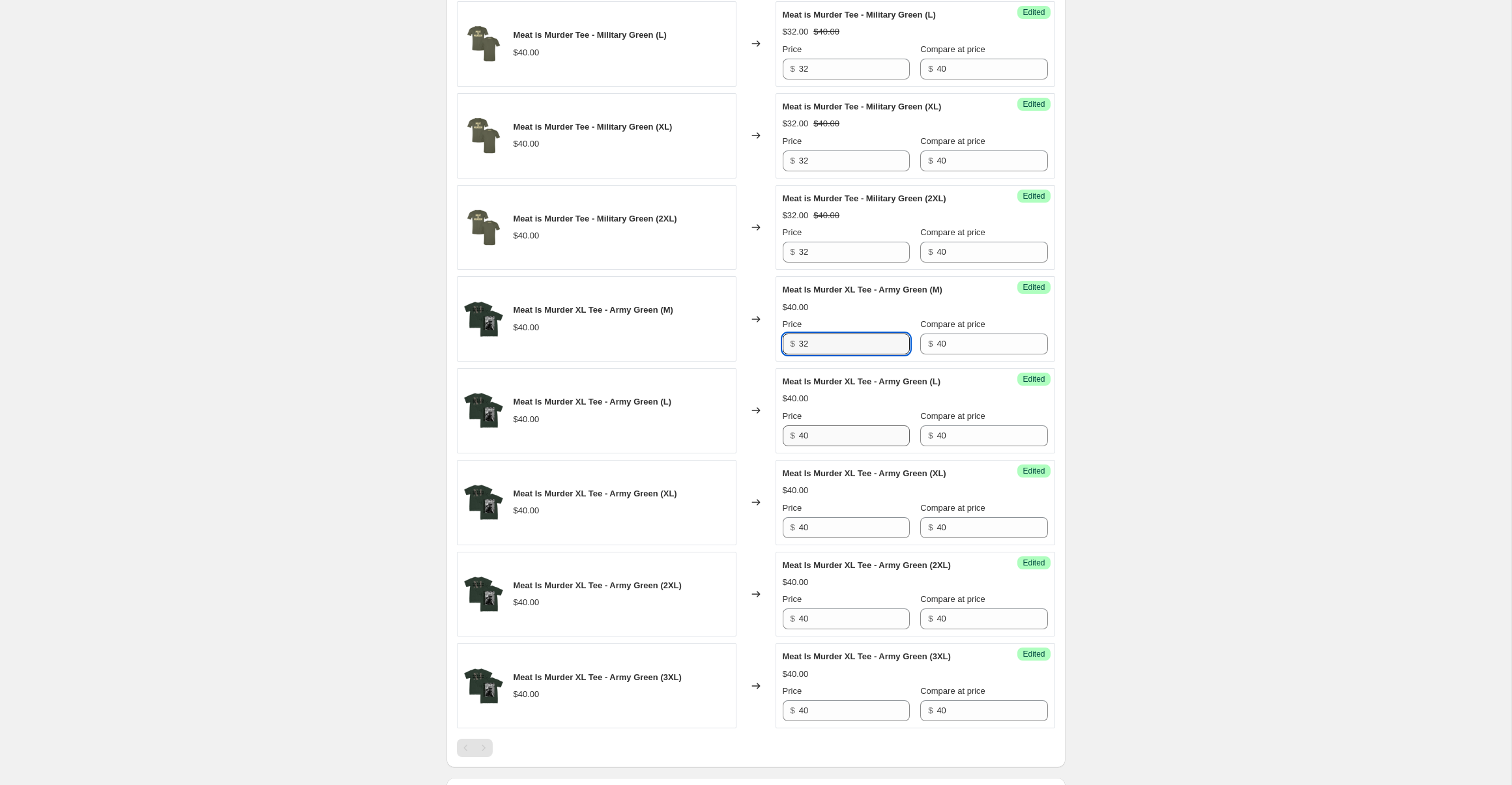
type input "32"
click at [842, 435] on input "40" at bounding box center [854, 435] width 111 height 21
type input "32"
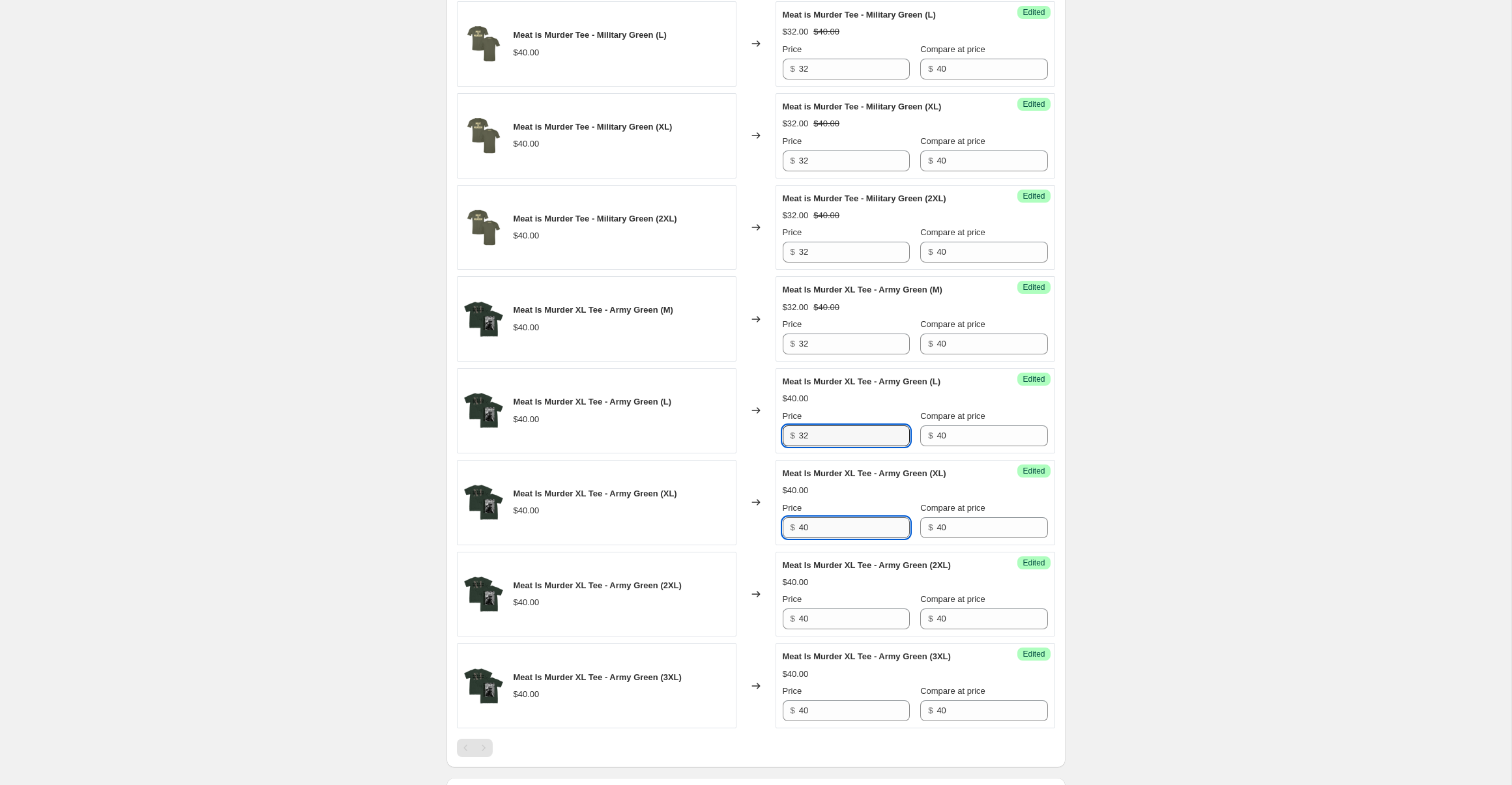
click at [843, 522] on input "40" at bounding box center [854, 527] width 111 height 21
type input "32"
click at [853, 612] on input "40" at bounding box center [854, 619] width 111 height 21
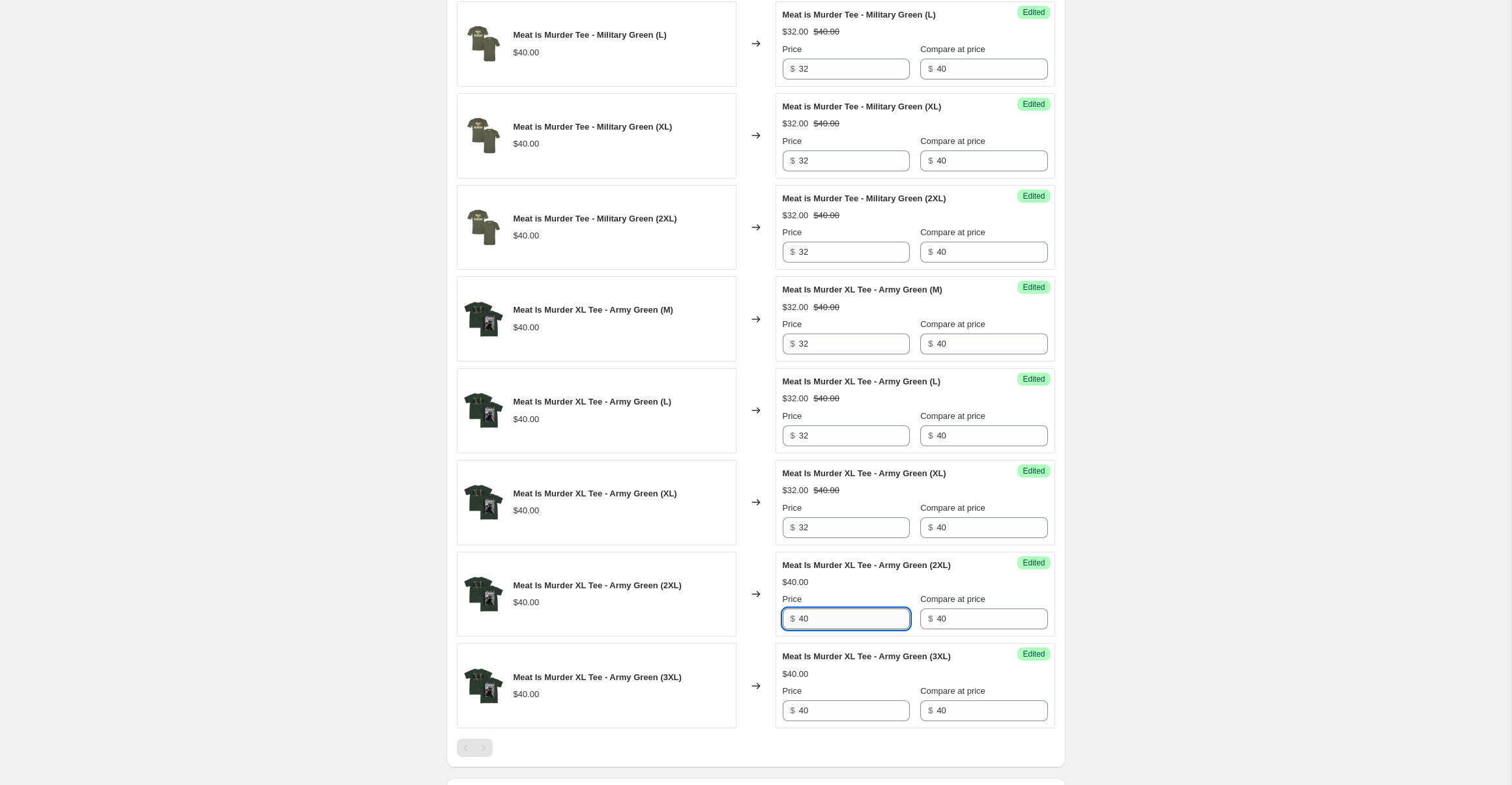
click at [853, 618] on input "40" at bounding box center [854, 619] width 111 height 21
type input "32"
click at [838, 717] on input "40" at bounding box center [854, 711] width 111 height 21
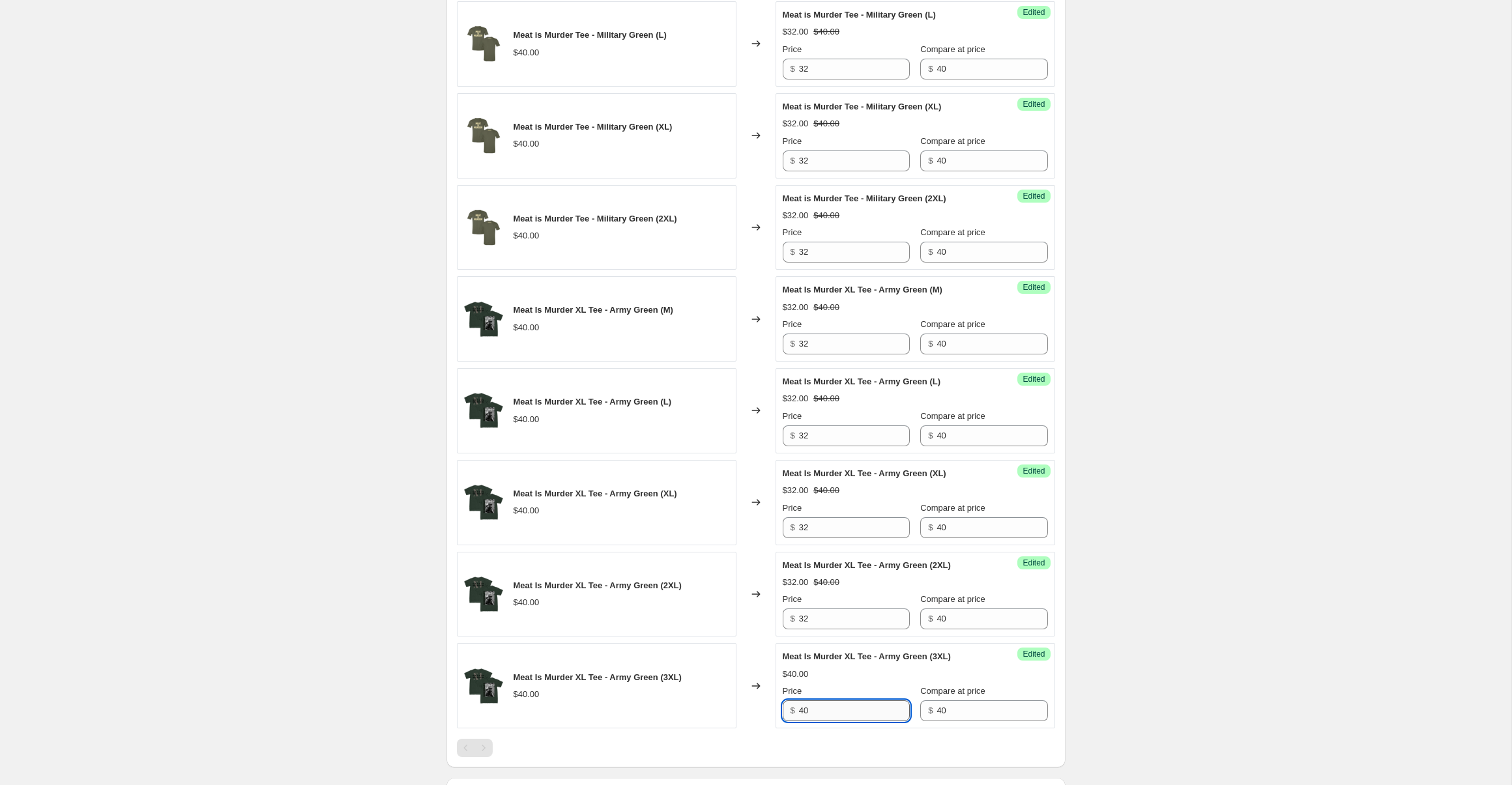
click at [838, 717] on input "40" at bounding box center [854, 711] width 111 height 21
click at [838, 717] on input "3" at bounding box center [854, 711] width 111 height 21
type input "32"
click at [1109, 642] on div "Create new price [MEDICAL_DATA]. This page is ready Create new price [MEDICAL_D…" at bounding box center [756, 154] width 1511 height 1630
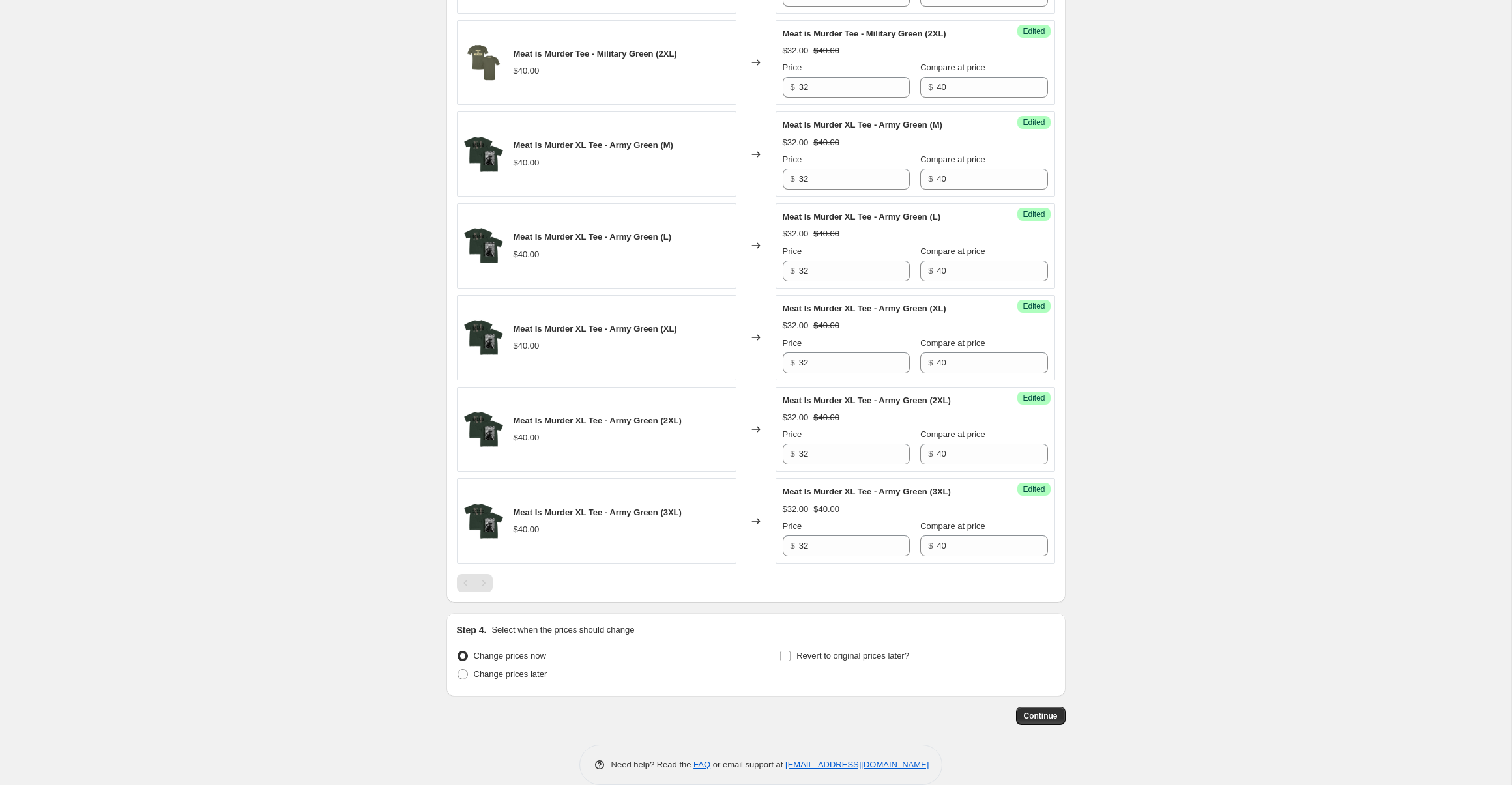
scroll to position [845, 0]
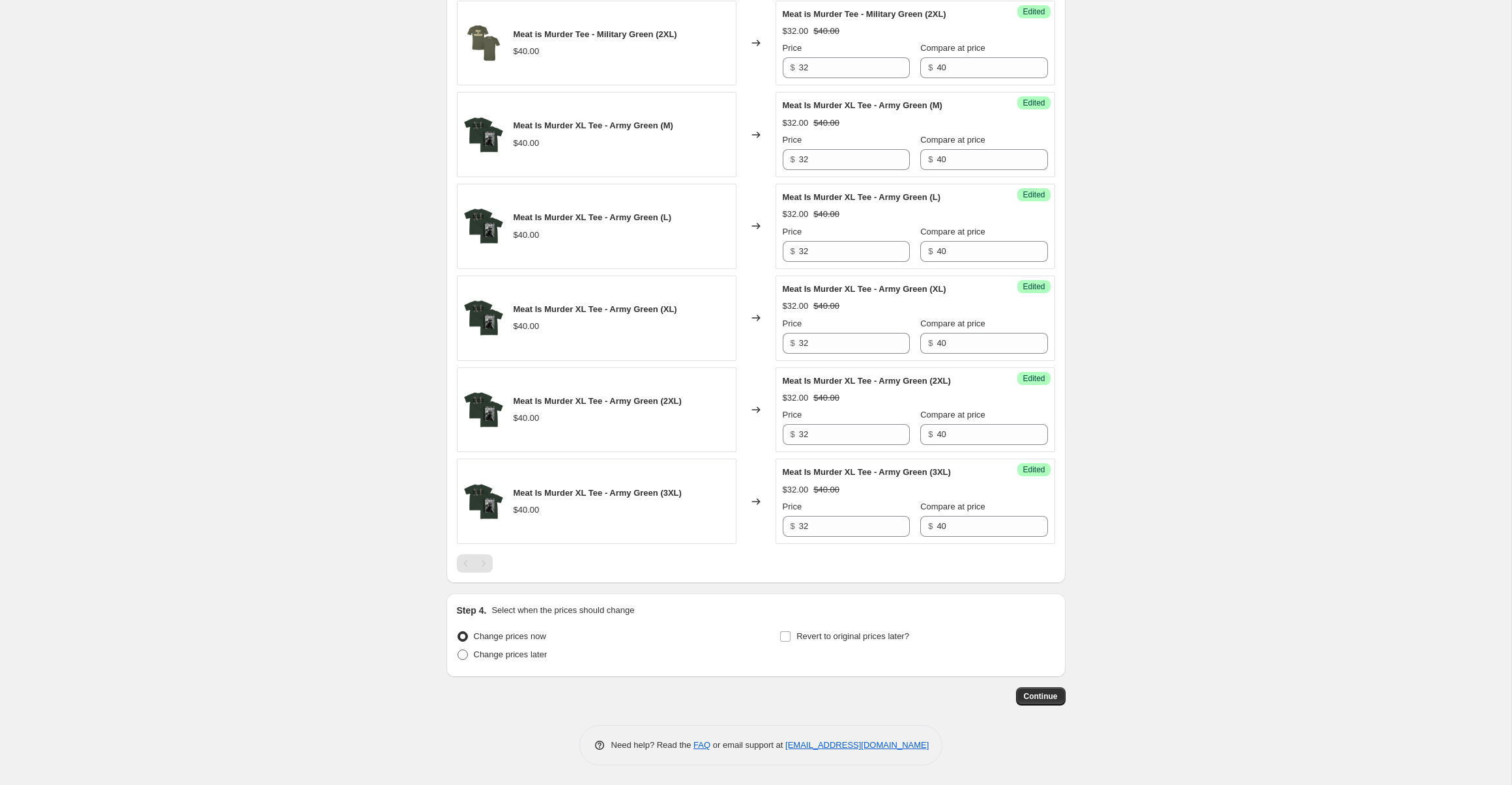
click at [518, 659] on span "Change prices later" at bounding box center [510, 654] width 74 height 10
click at [458, 650] on input "Change prices later" at bounding box center [458, 650] width 1 height 1
radio input "true"
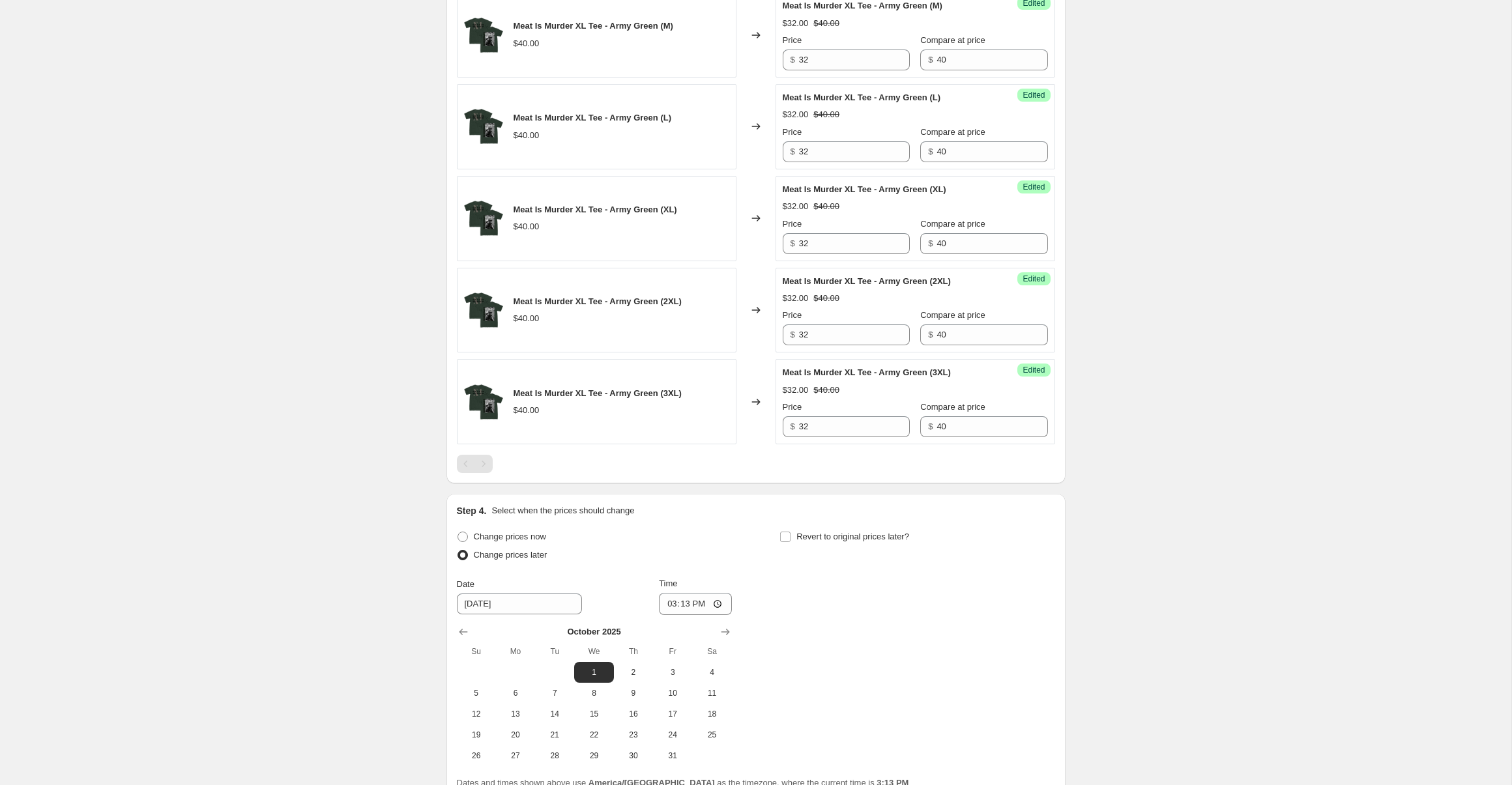
scroll to position [1029, 0]
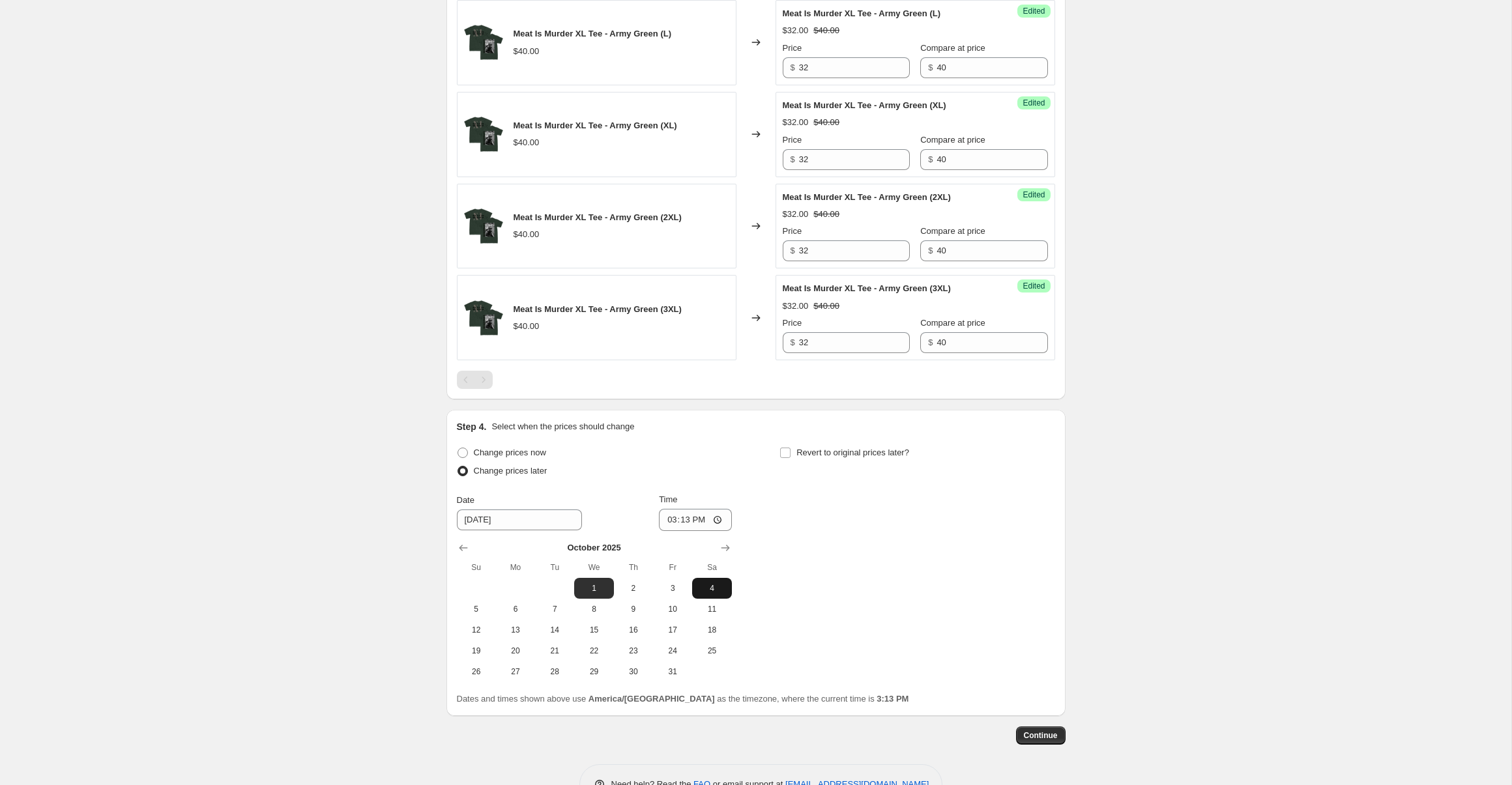
click at [701, 596] on button "4" at bounding box center [711, 588] width 39 height 21
type input "[DATE]"
click at [792, 459] on label "Revert to original prices later?" at bounding box center [845, 453] width 130 height 18
click at [791, 458] on input "Revert to original prices later?" at bounding box center [786, 453] width 11 height 11
checkbox input "true"
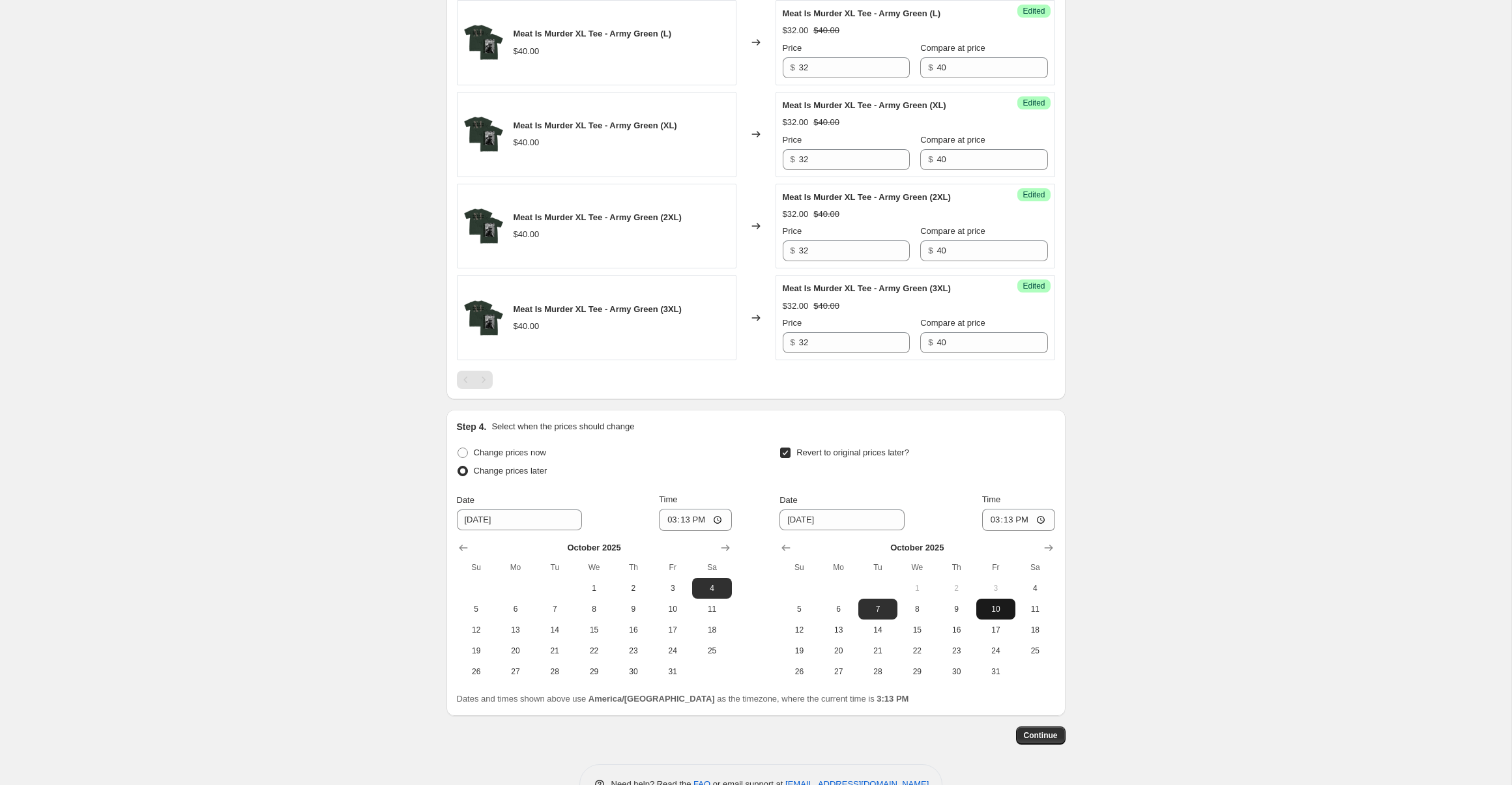
click at [1006, 616] on button "10" at bounding box center [995, 609] width 39 height 21
click at [862, 616] on button "7" at bounding box center [878, 609] width 39 height 21
type input "[DATE]"
click at [1047, 733] on span "Continue" at bounding box center [1040, 736] width 34 height 11
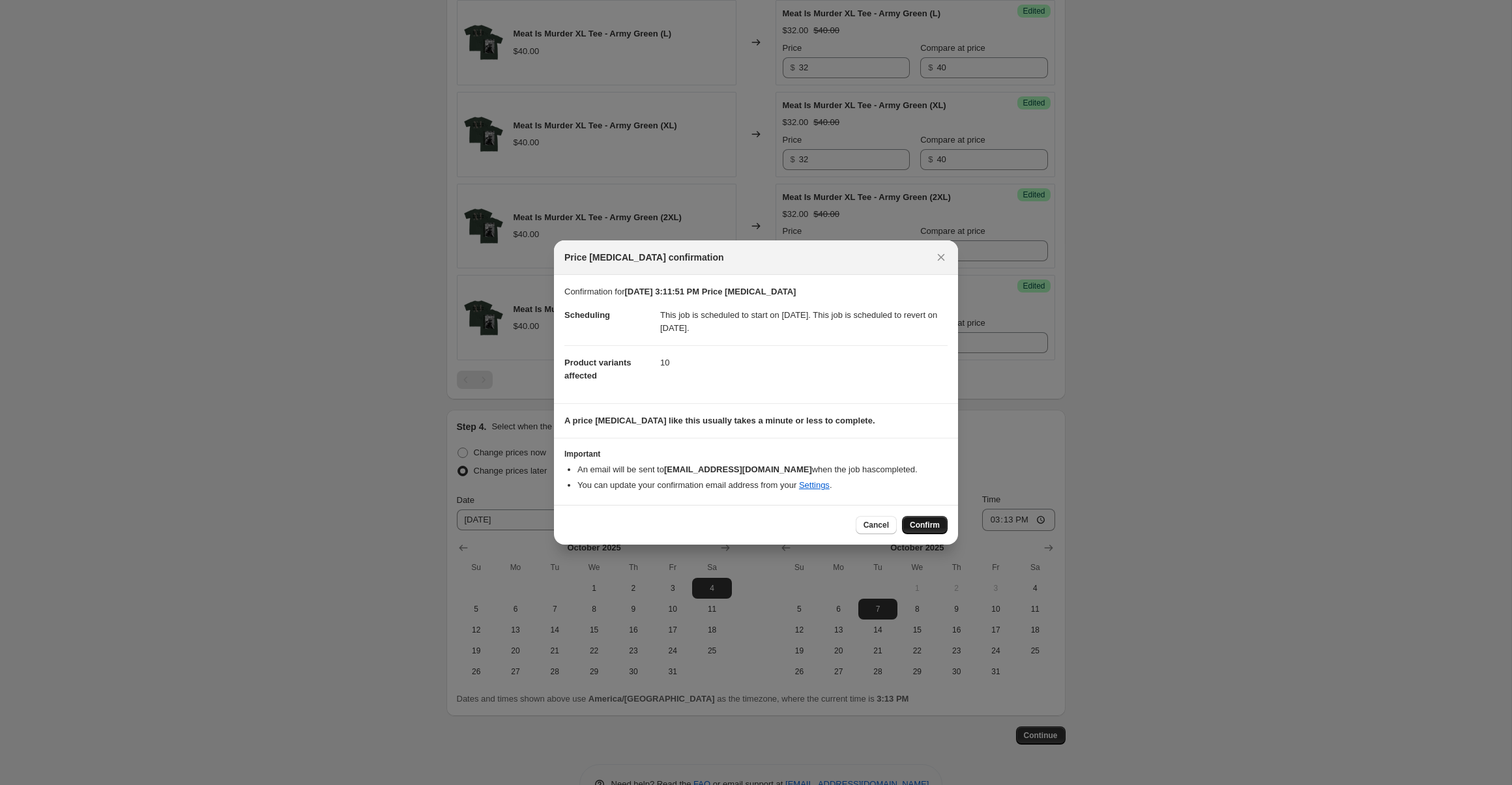
click at [922, 524] on span "Confirm" at bounding box center [924, 525] width 30 height 11
